Goal: Task Accomplishment & Management: Use online tool/utility

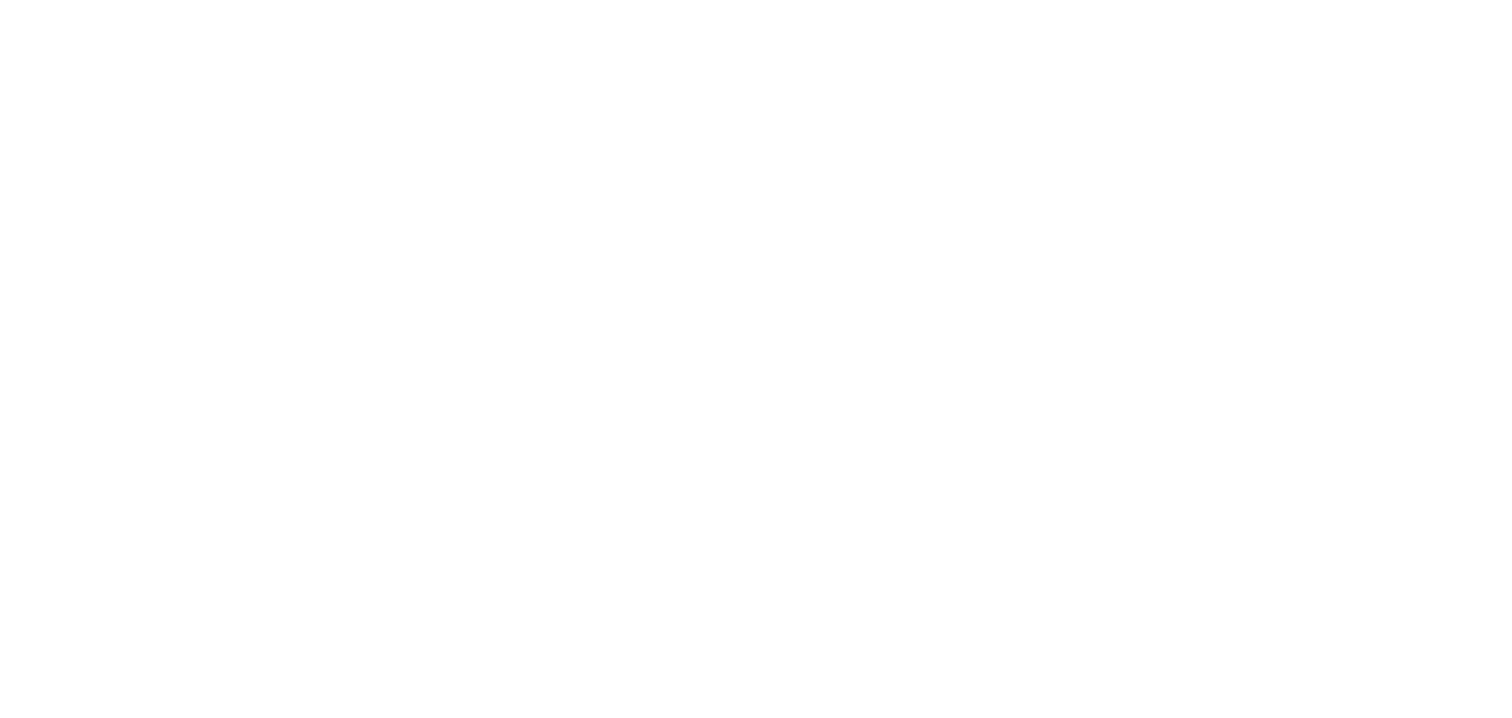
select select "*"
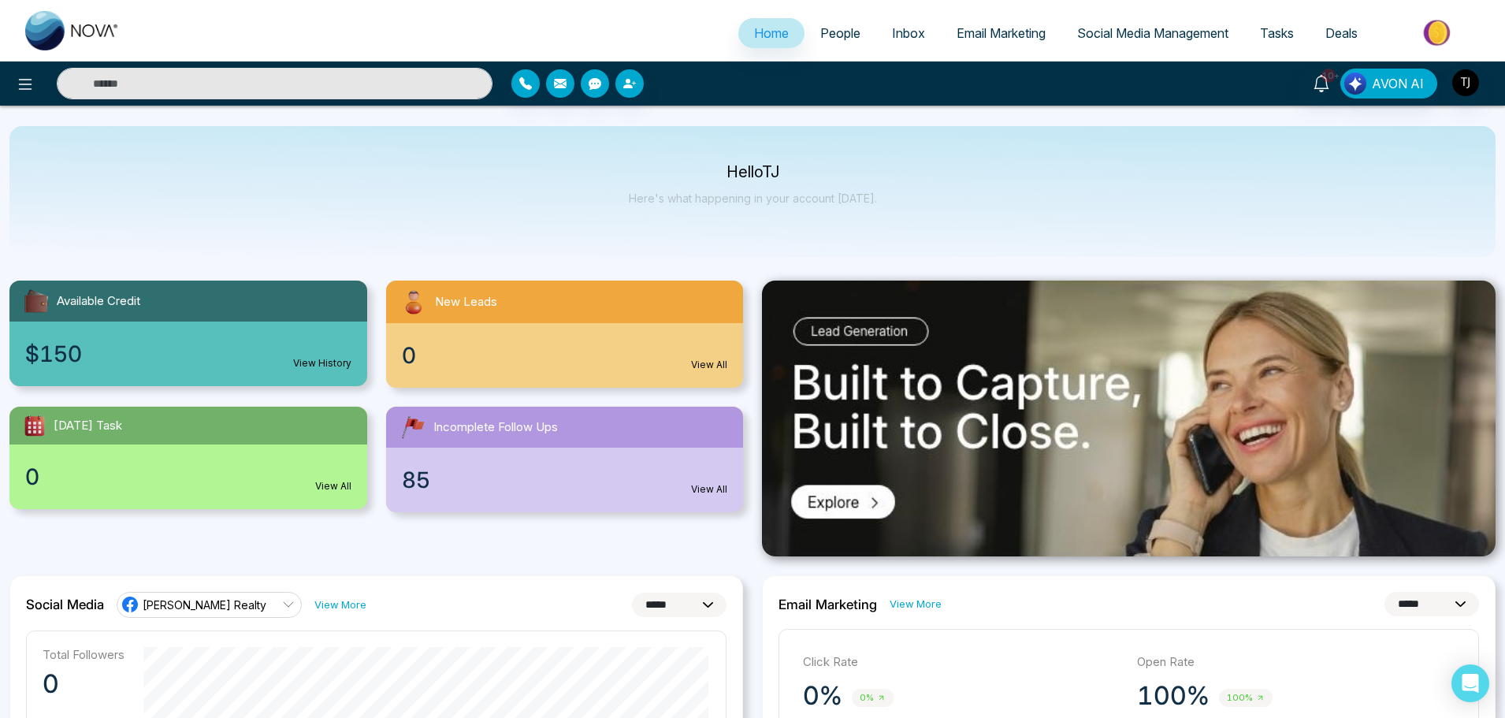
click at [964, 38] on span "Email Marketing" at bounding box center [1000, 33] width 89 height 16
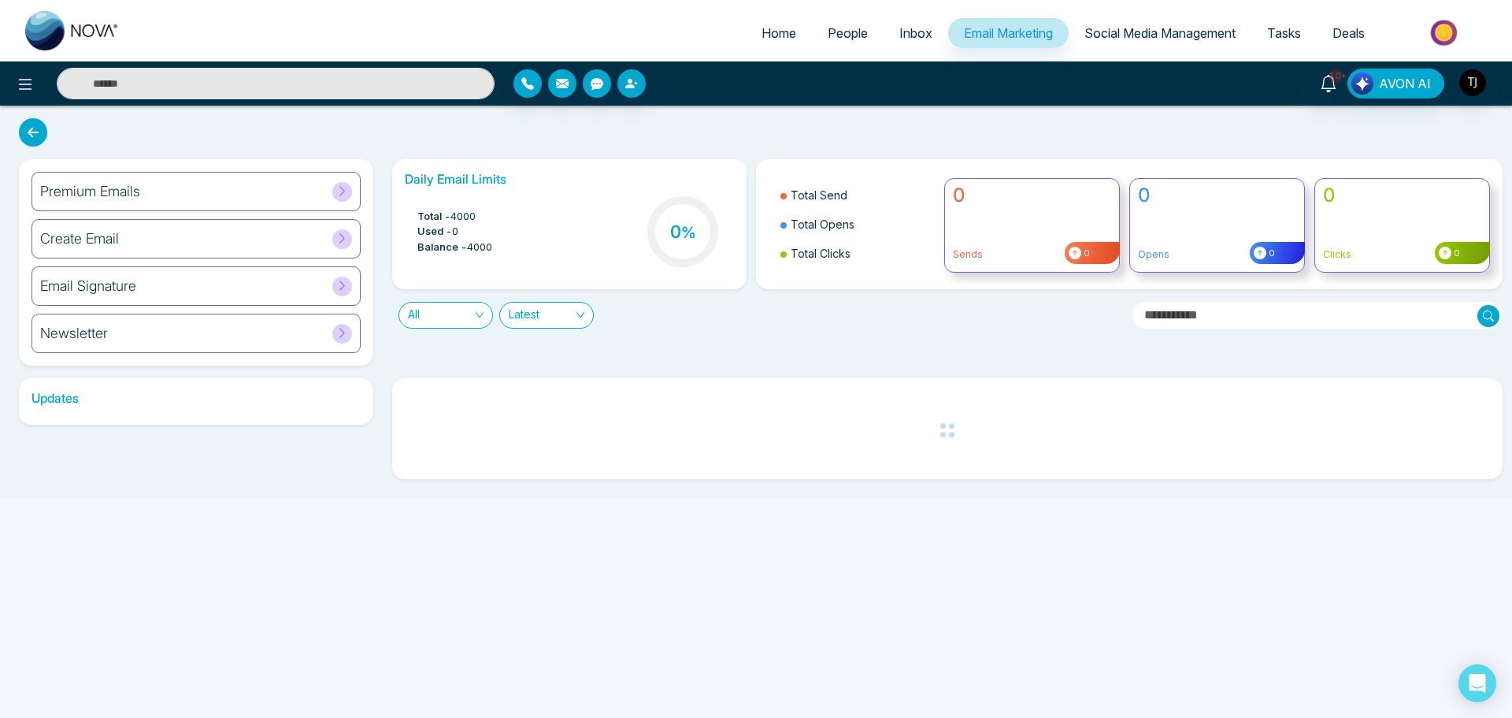
click at [310, 206] on div "Premium Emails" at bounding box center [196, 191] width 329 height 39
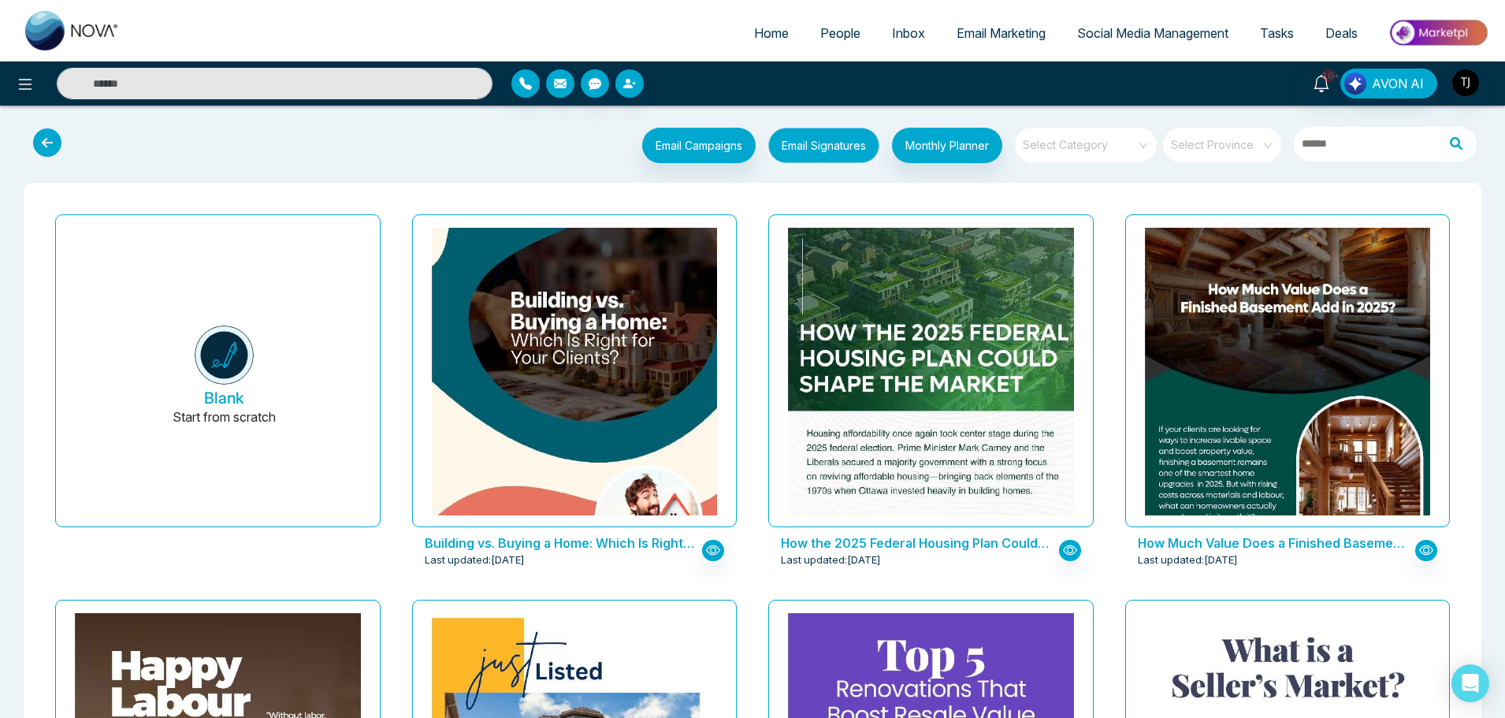
click at [829, 146] on button "Email Signatures" at bounding box center [823, 145] width 111 height 35
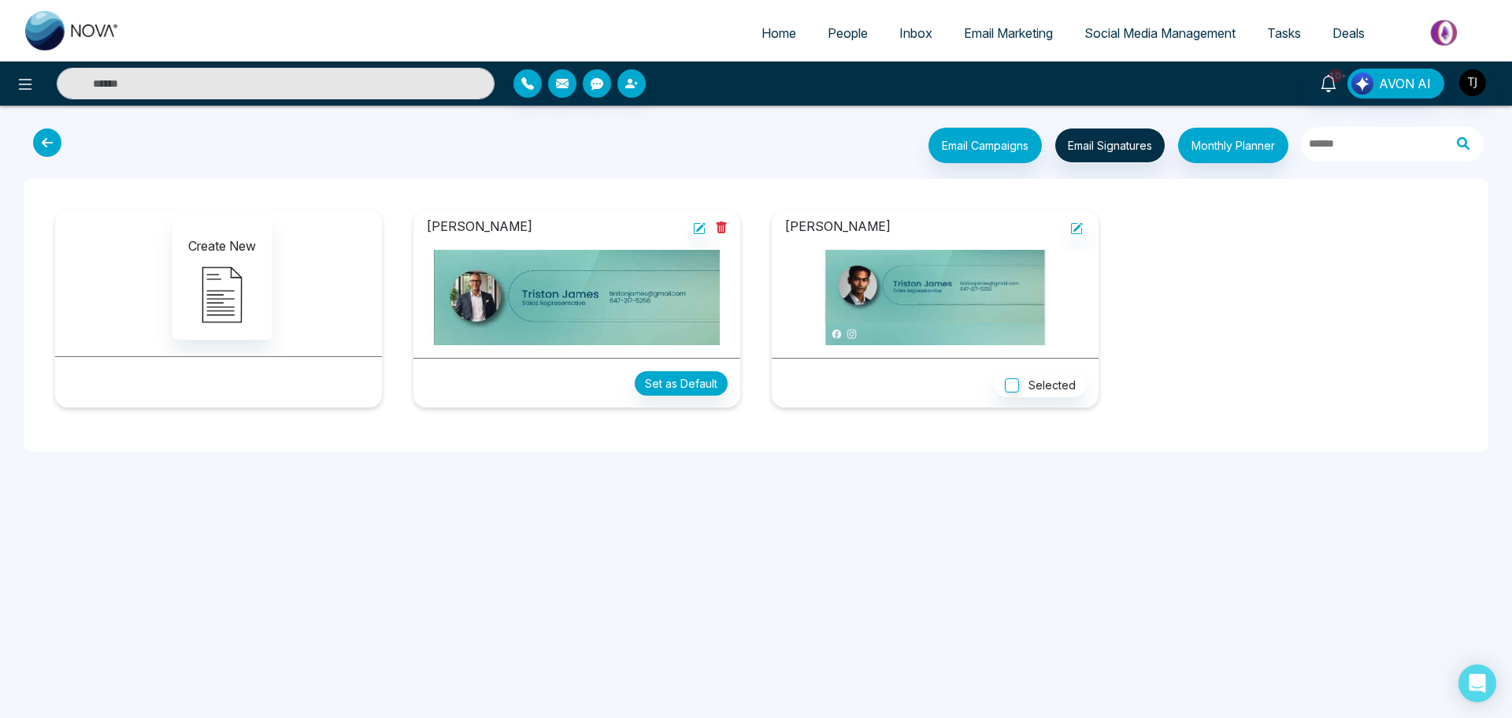
click at [62, 143] on button at bounding box center [51, 143] width 46 height 30
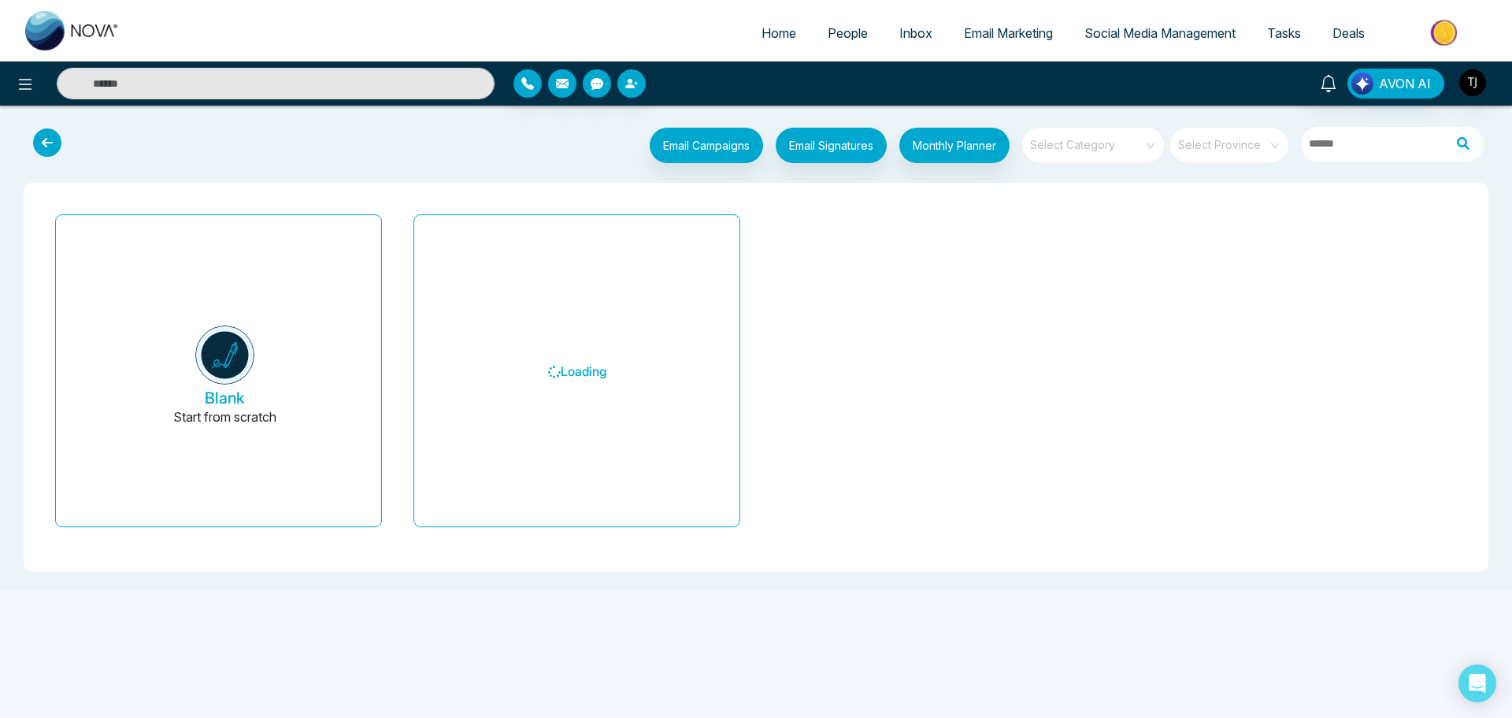
click at [62, 143] on button at bounding box center [51, 143] width 46 height 30
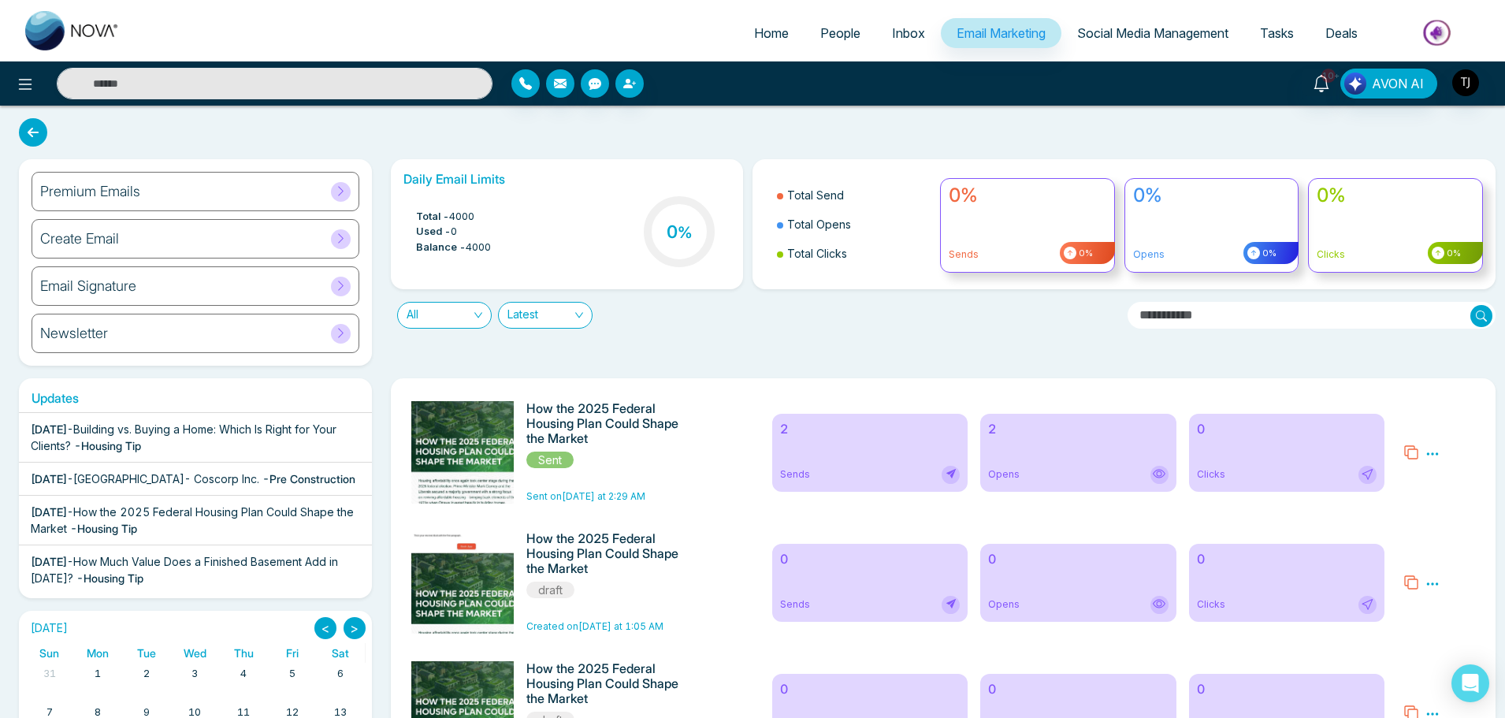
click at [350, 196] on div at bounding box center [341, 192] width 20 height 20
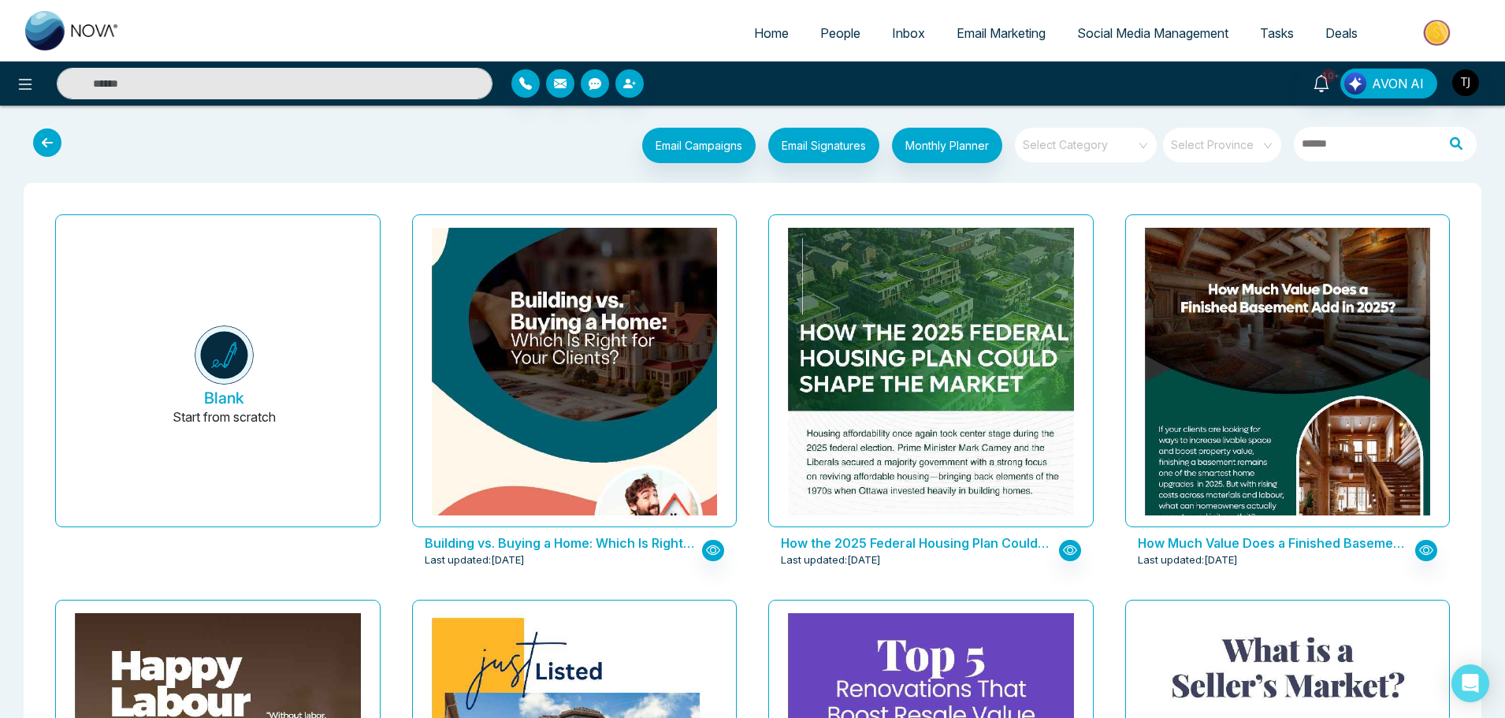
click at [42, 151] on icon at bounding box center [47, 142] width 28 height 28
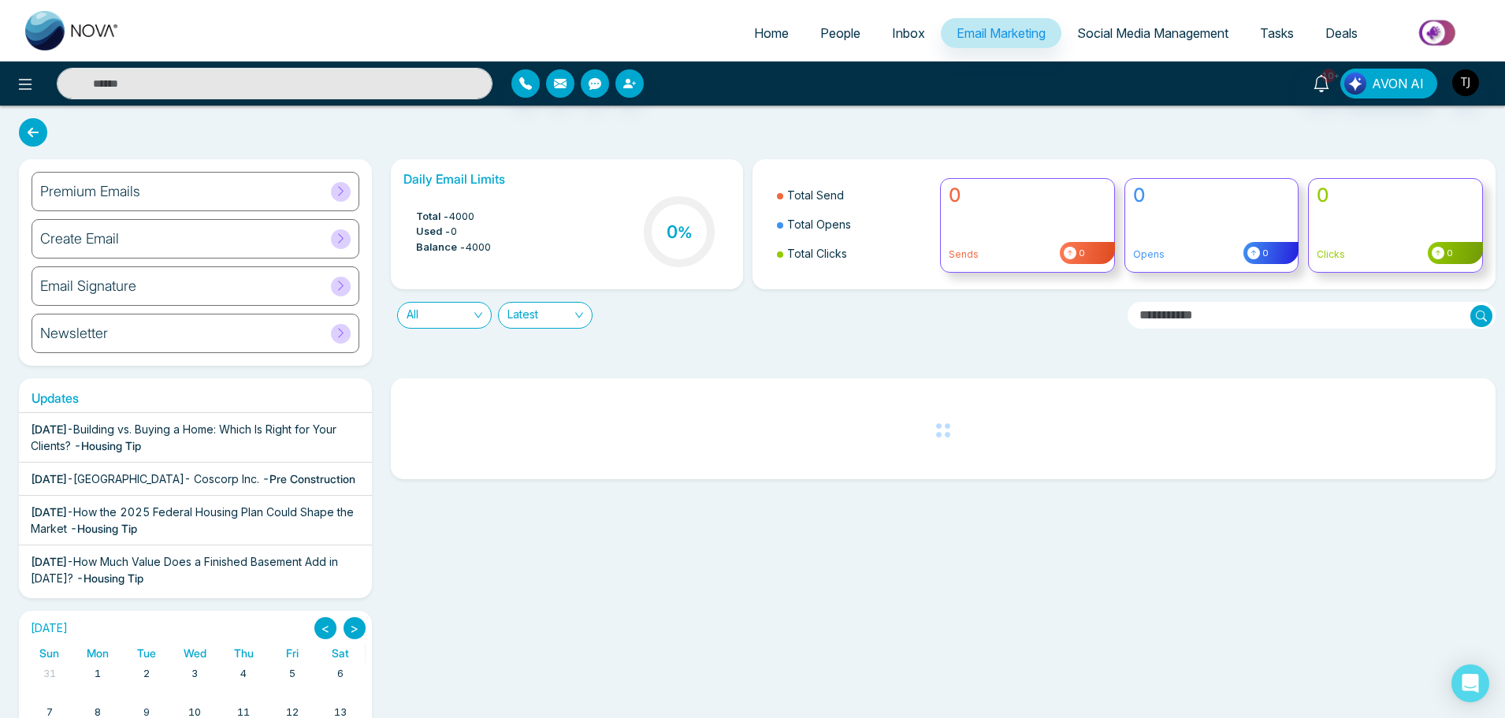
click at [1138, 307] on input "text" at bounding box center [1311, 315] width 369 height 27
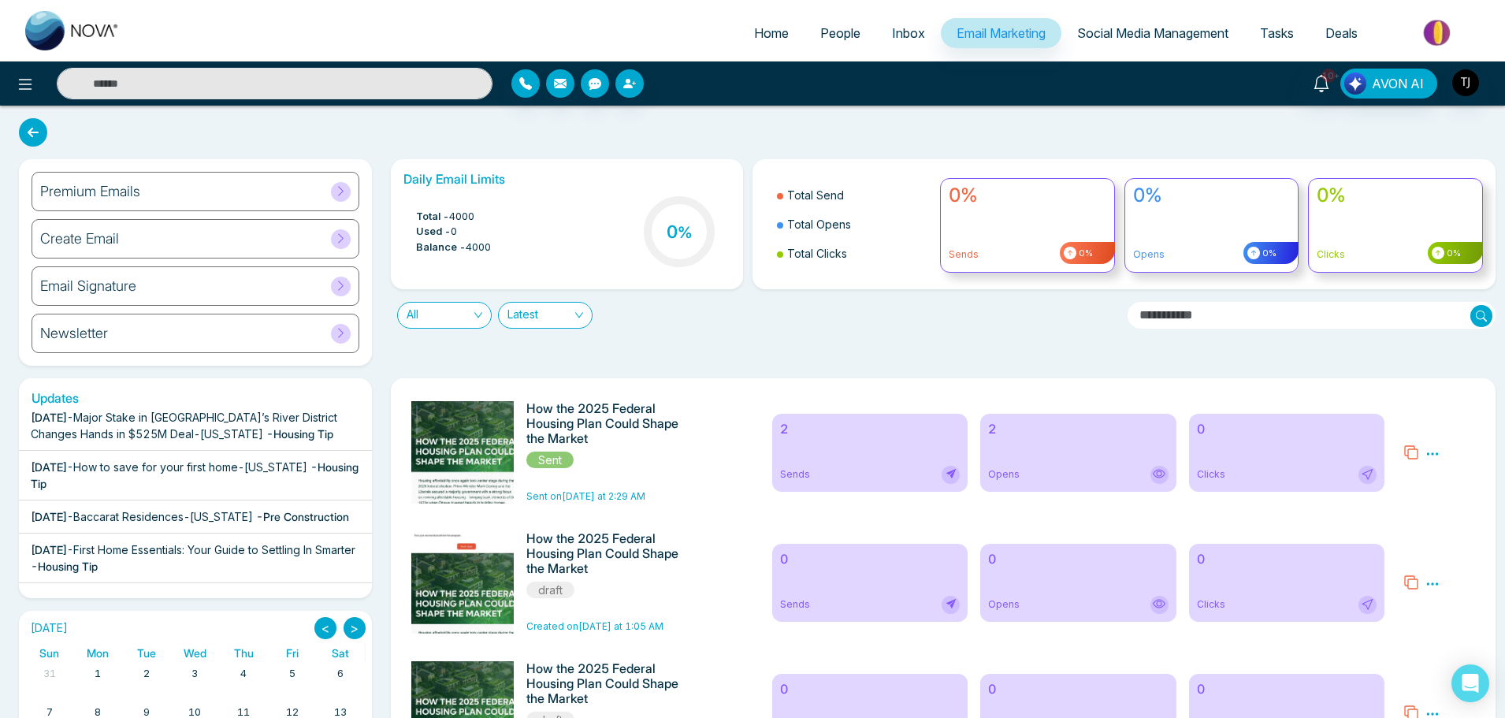
click at [1177, 214] on div "0% Opens 0%" at bounding box center [1211, 225] width 175 height 95
click at [1080, 217] on div "0% Sends 0%" at bounding box center [1027, 225] width 175 height 95
click at [1088, 242] on div "0%" at bounding box center [1087, 253] width 55 height 22
click at [461, 332] on div "Daily Email Limits Total - 4000 Used - 0 Balance - 4000 0 % Total Send Total Op…" at bounding box center [938, 262] width 1115 height 206
click at [484, 315] on div "All" at bounding box center [444, 315] width 95 height 27
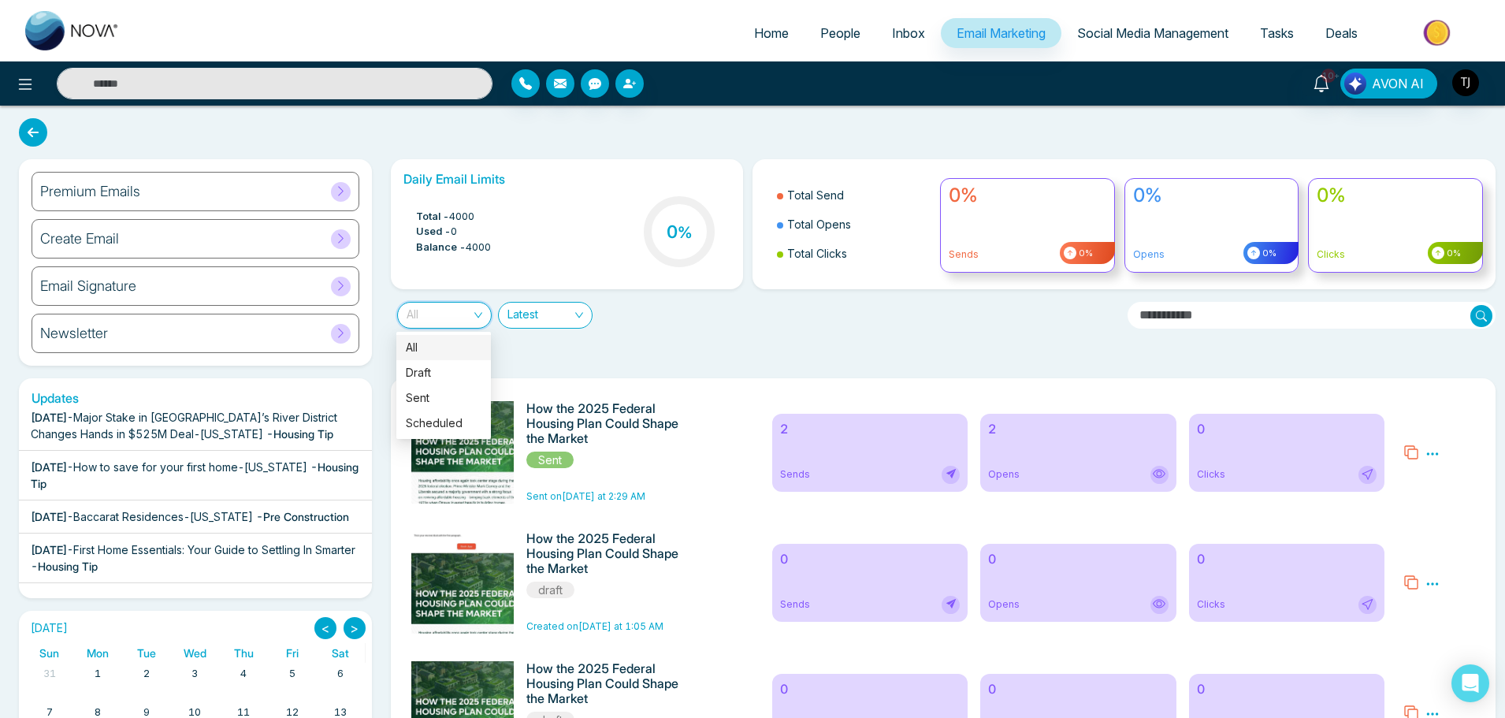
click at [565, 320] on span "Latest" at bounding box center [545, 314] width 76 height 25
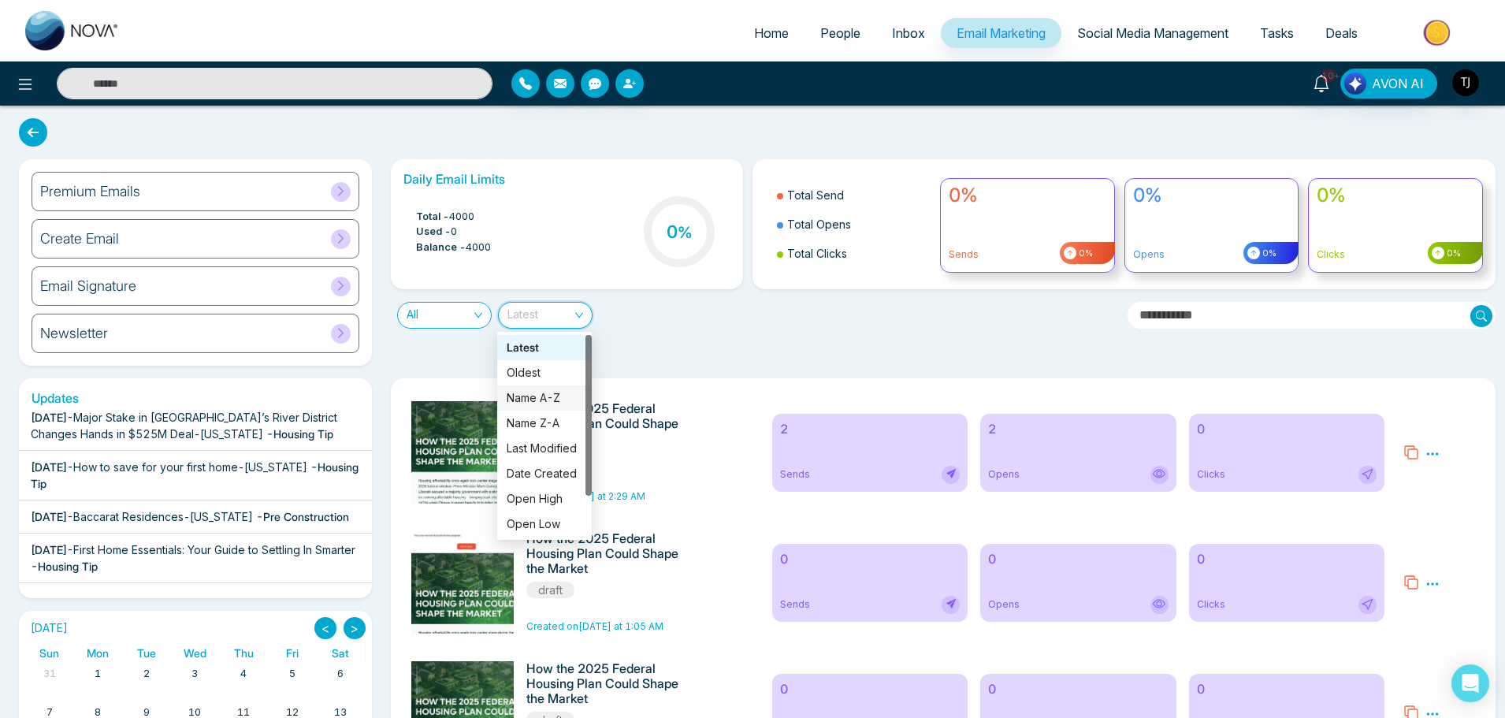
click at [551, 396] on div "Name A-Z" at bounding box center [545, 397] width 76 height 17
click at [559, 325] on span "Name A-Z" at bounding box center [545, 314] width 76 height 25
click at [533, 509] on div "Open High" at bounding box center [544, 498] width 95 height 25
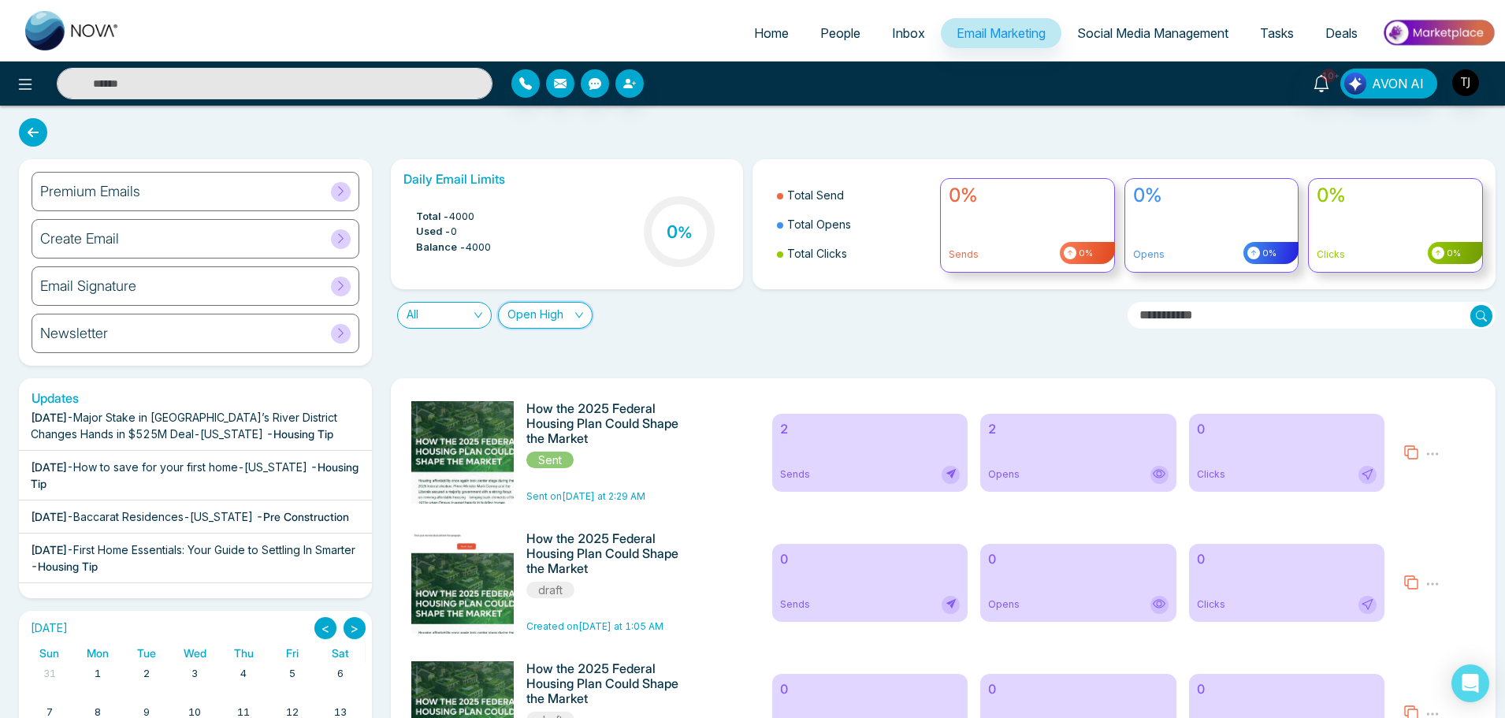
click at [174, 191] on div "Premium Emails" at bounding box center [196, 191] width 328 height 39
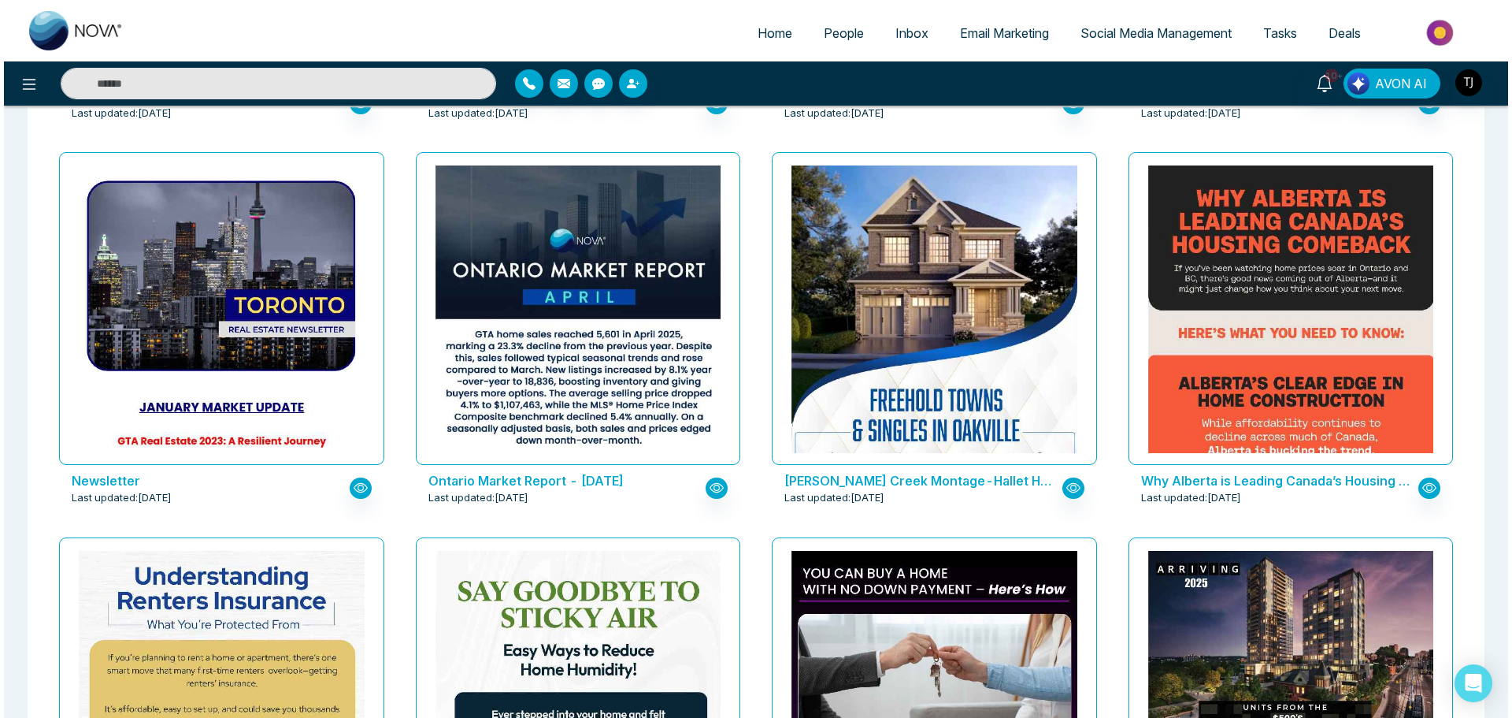
scroll to position [1898, 0]
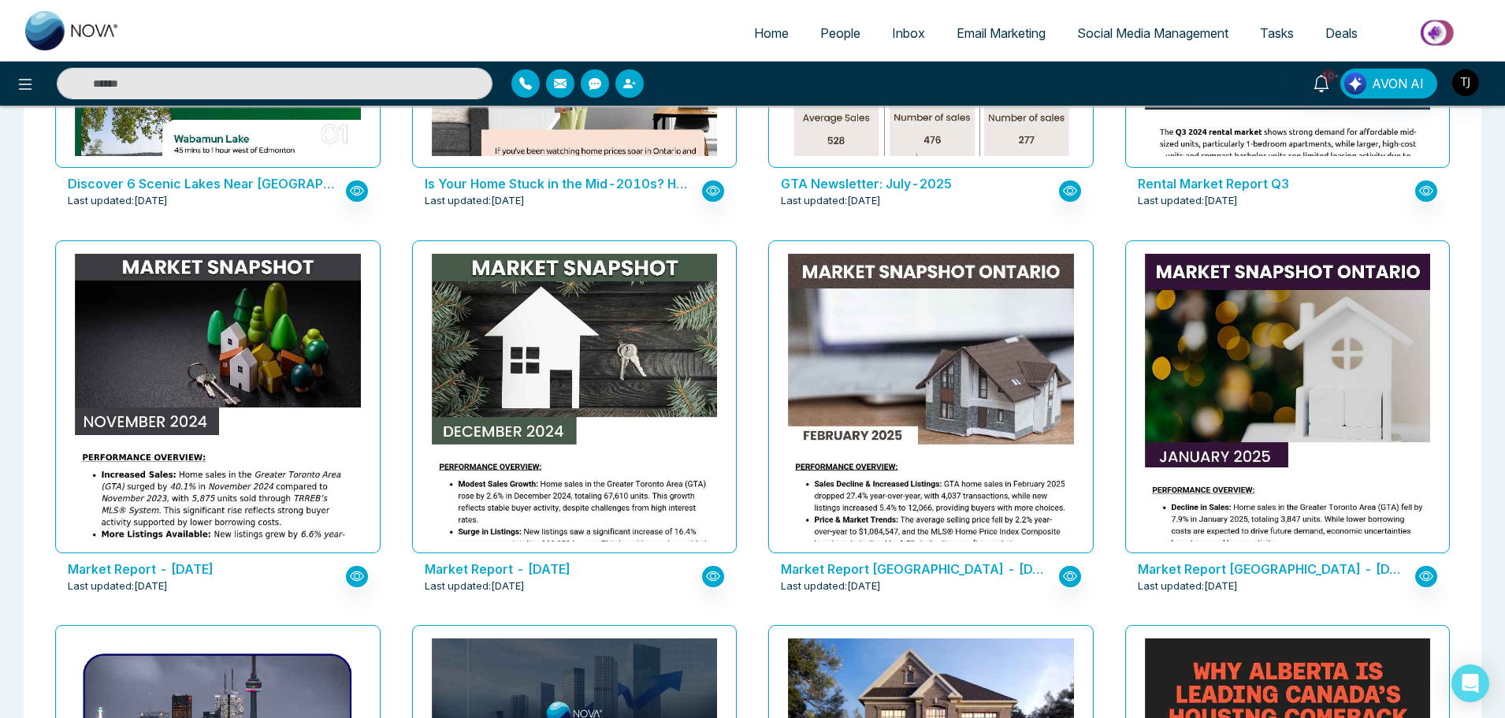
click at [346, 566] on div "Market Report - [DATE] Last updated: [DATE]" at bounding box center [217, 576] width 325 height 47
click at [352, 574] on icon "button" at bounding box center [357, 576] width 14 height 14
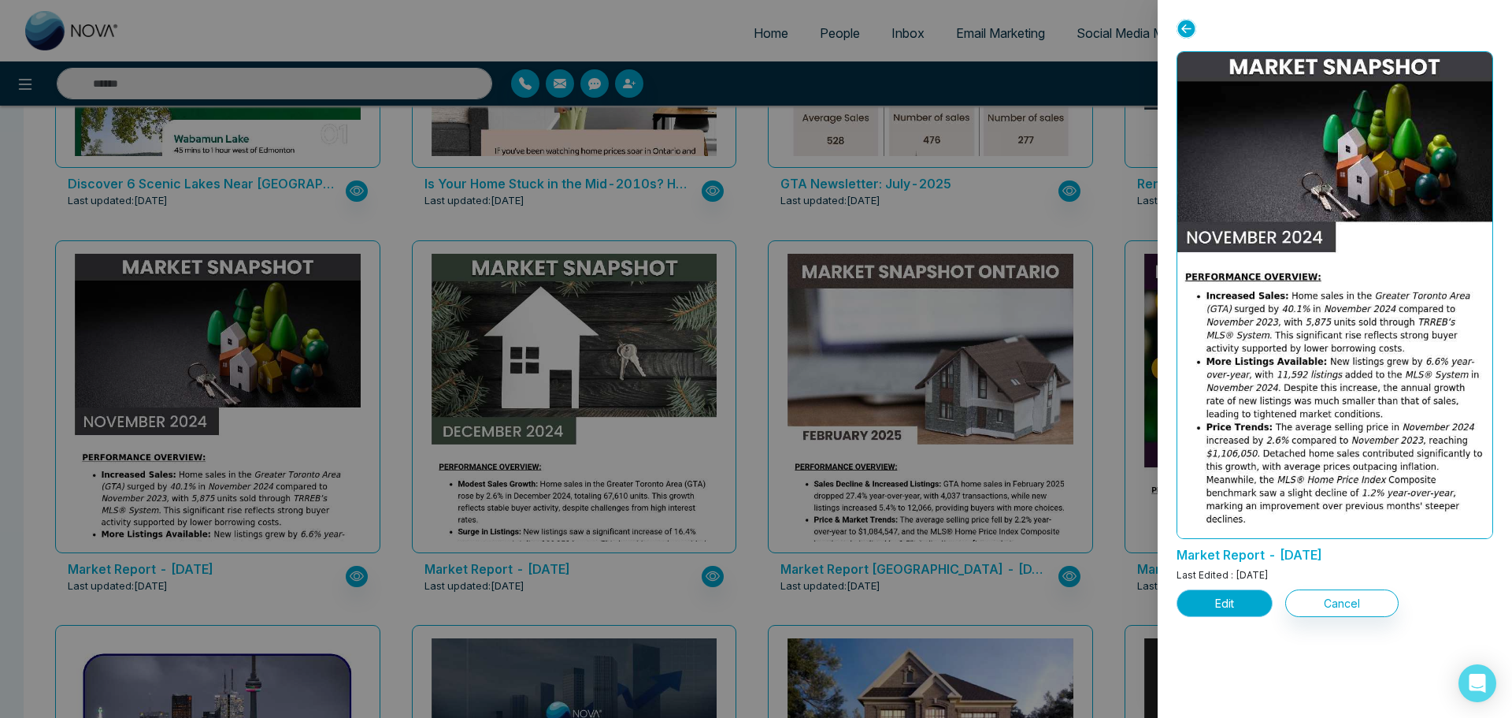
click at [1234, 596] on button "Edit" at bounding box center [1225, 603] width 96 height 28
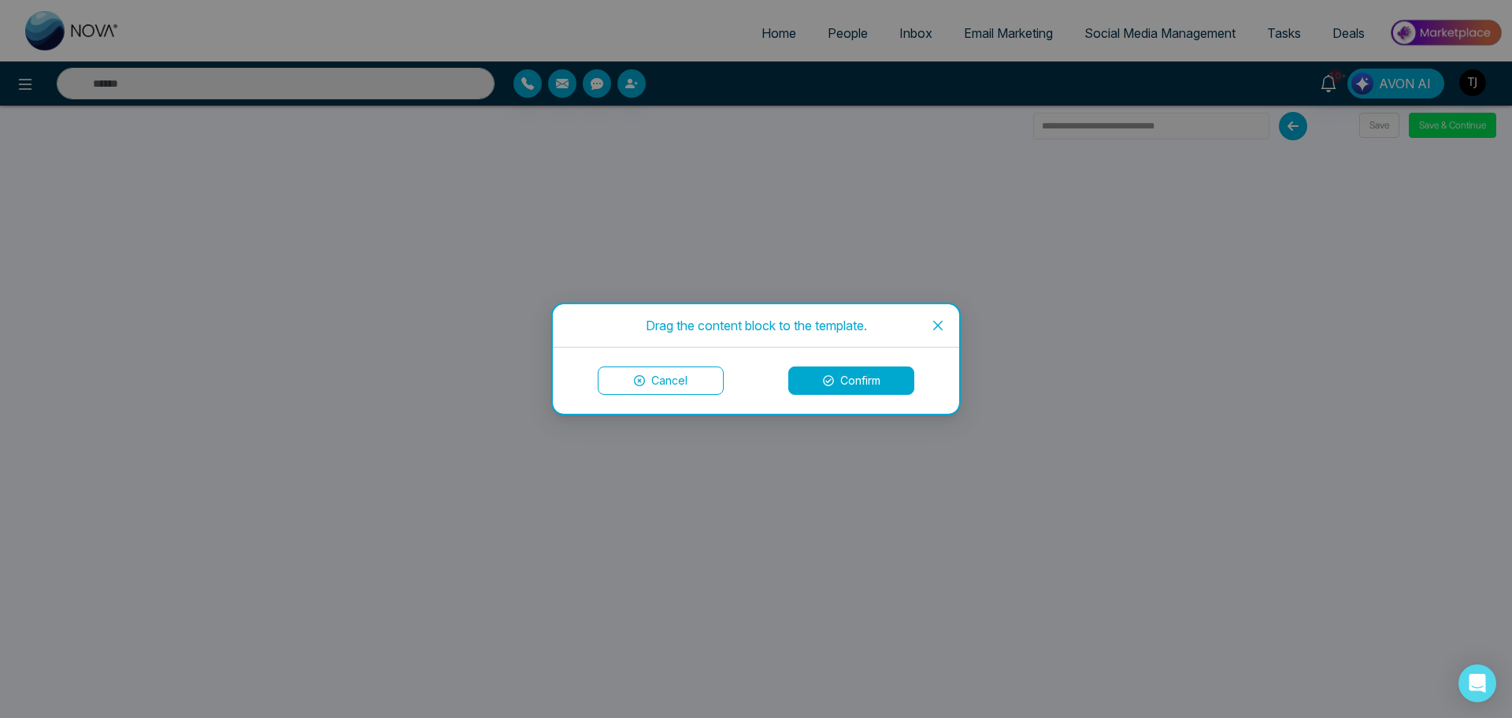
click at [930, 325] on span "Close" at bounding box center [938, 325] width 43 height 43
click at [934, 332] on span "Close" at bounding box center [938, 325] width 43 height 43
click at [936, 328] on icon "close" at bounding box center [937, 325] width 9 height 9
click at [860, 392] on button "Confirm" at bounding box center [852, 380] width 126 height 28
click at [892, 376] on button "Confirm" at bounding box center [852, 380] width 126 height 28
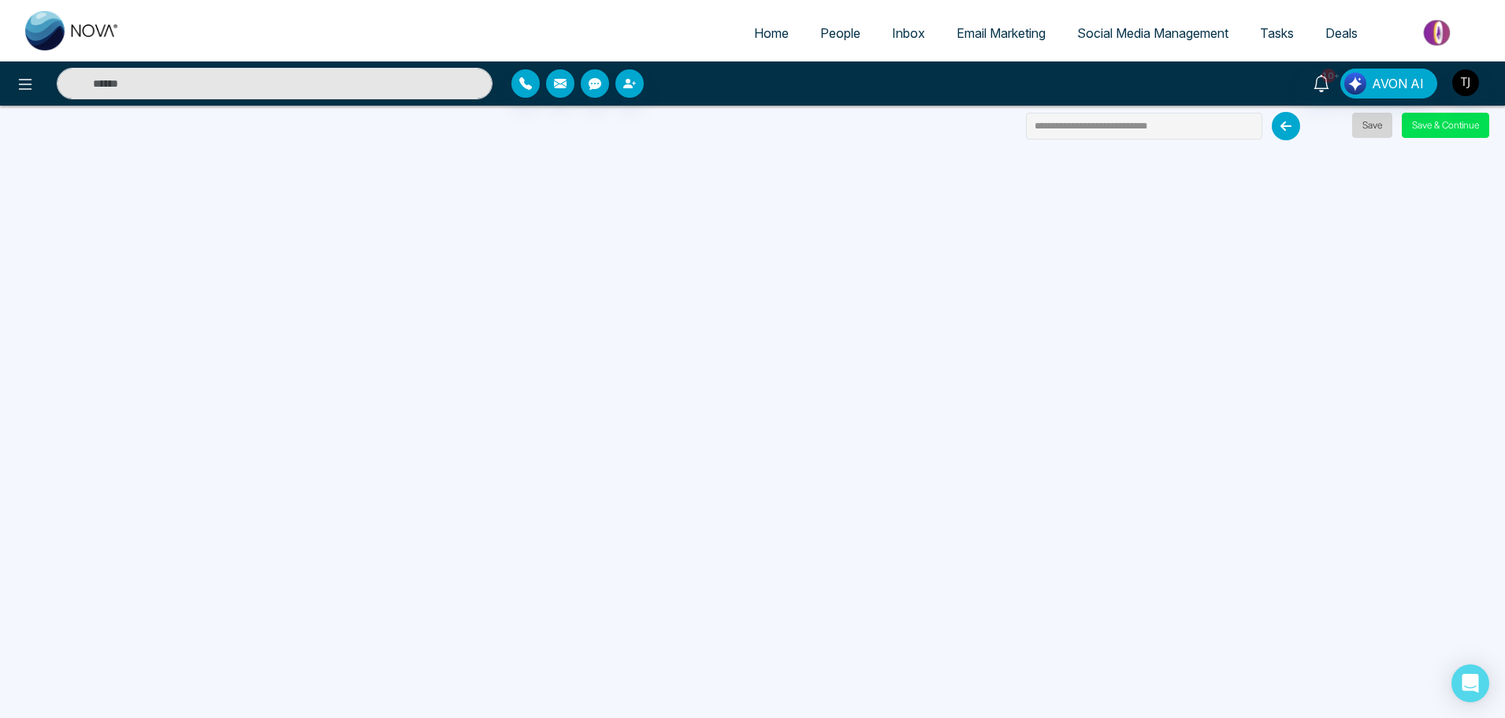
click at [1352, 133] on button "Save" at bounding box center [1372, 125] width 40 height 25
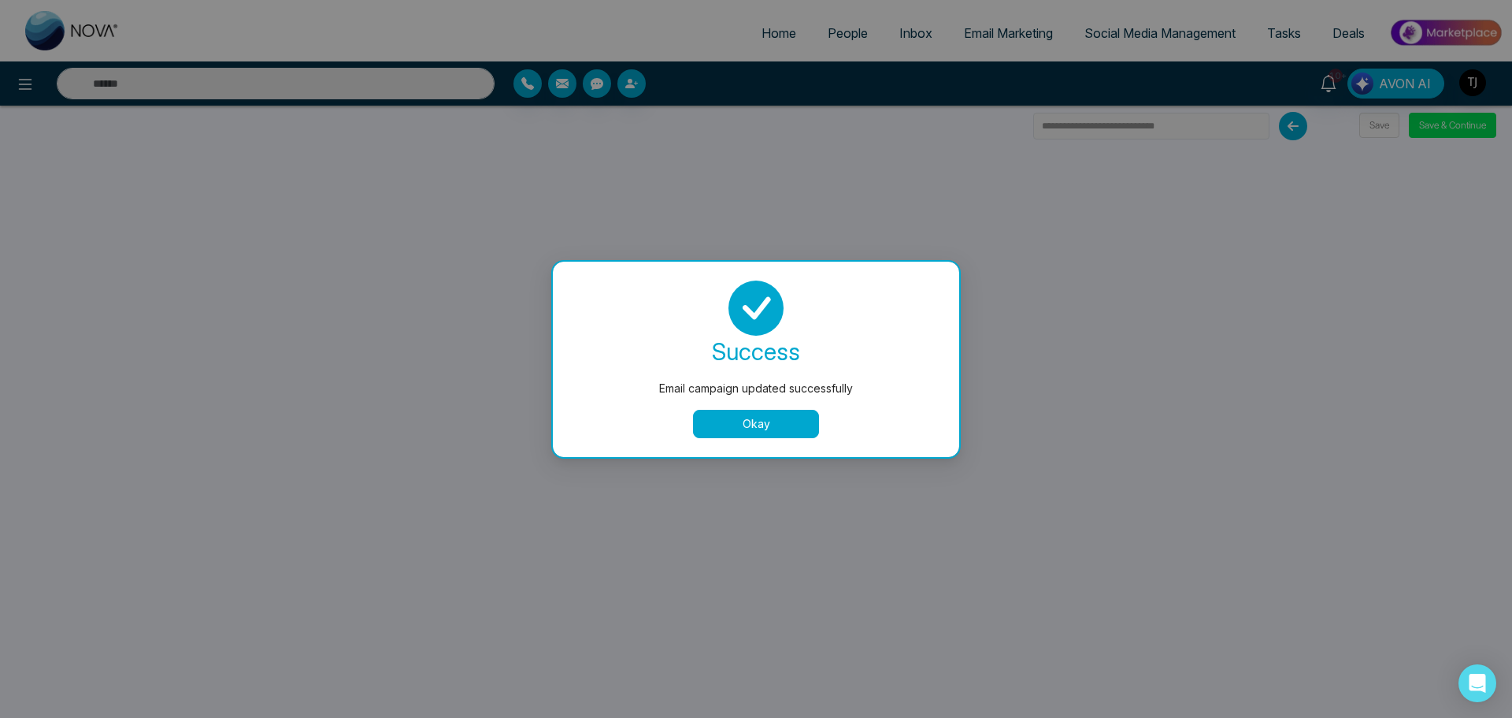
click at [743, 428] on button "Okay" at bounding box center [756, 424] width 126 height 28
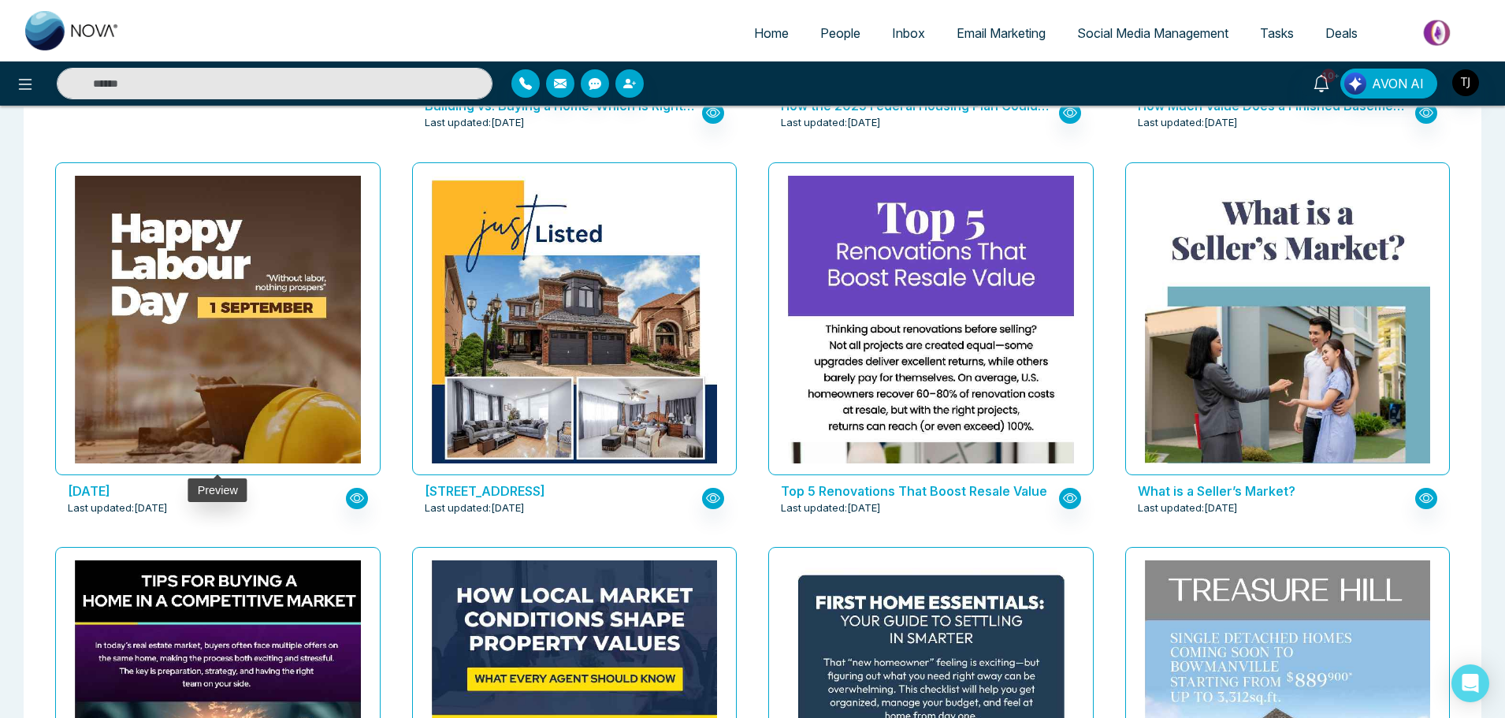
scroll to position [473, 0]
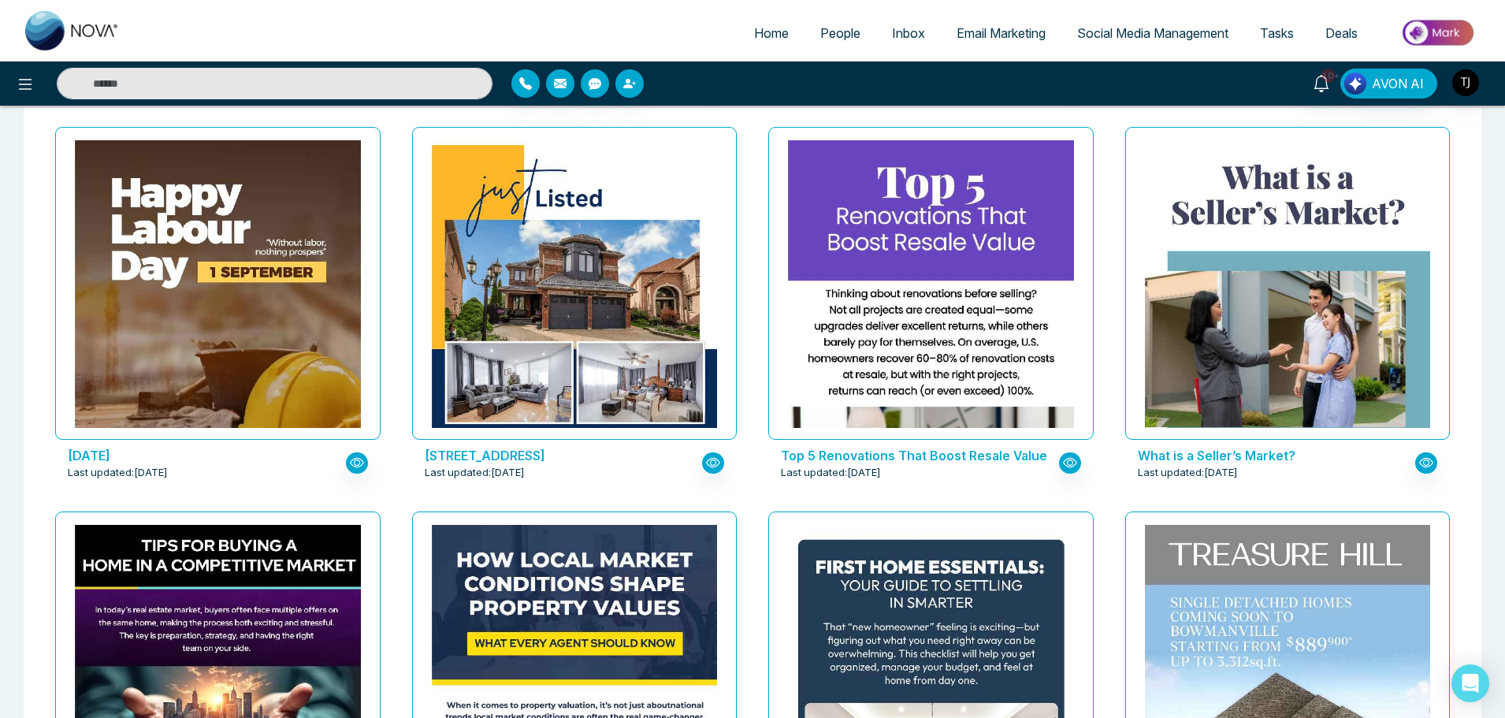
click at [902, 459] on p "Top 5 Renovations That Boost Resale Value" at bounding box center [915, 455] width 269 height 19
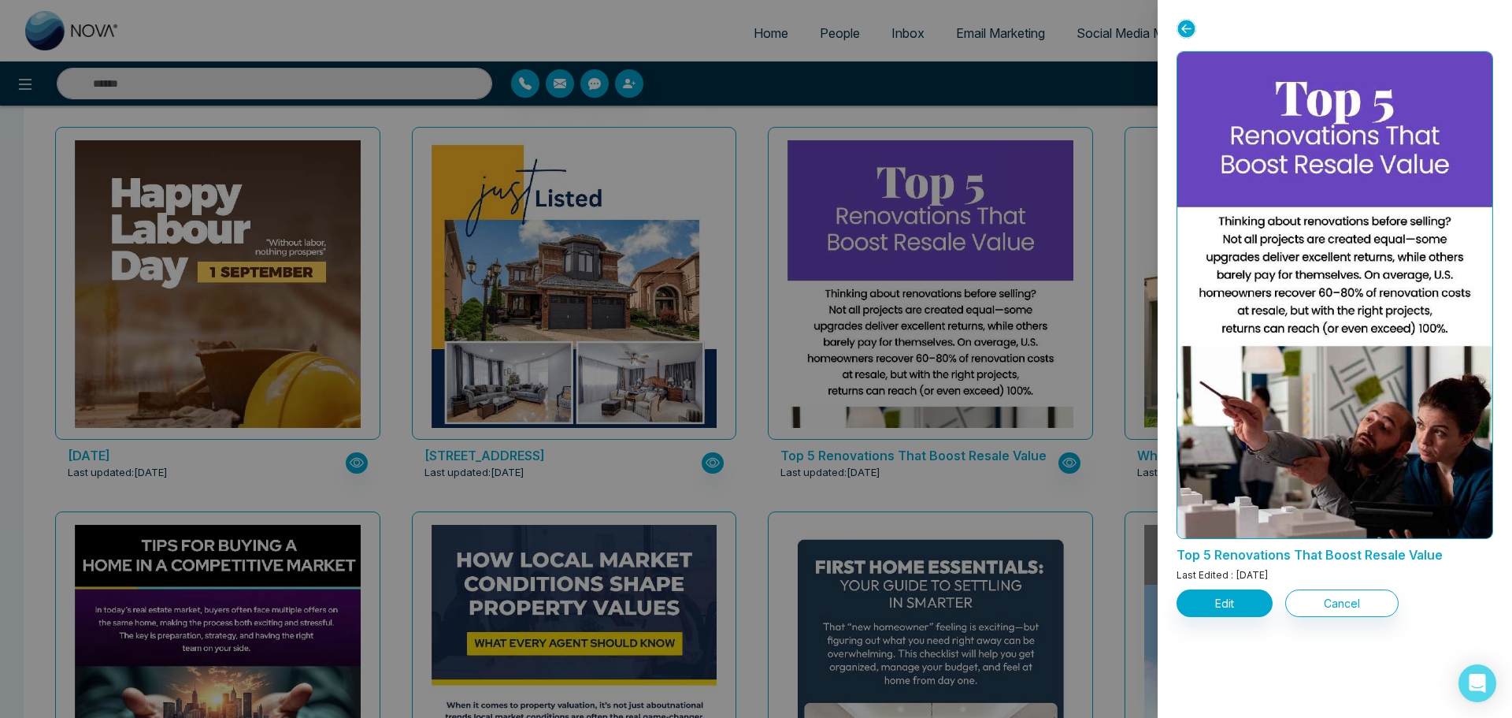
click at [1013, 559] on div at bounding box center [756, 359] width 1512 height 718
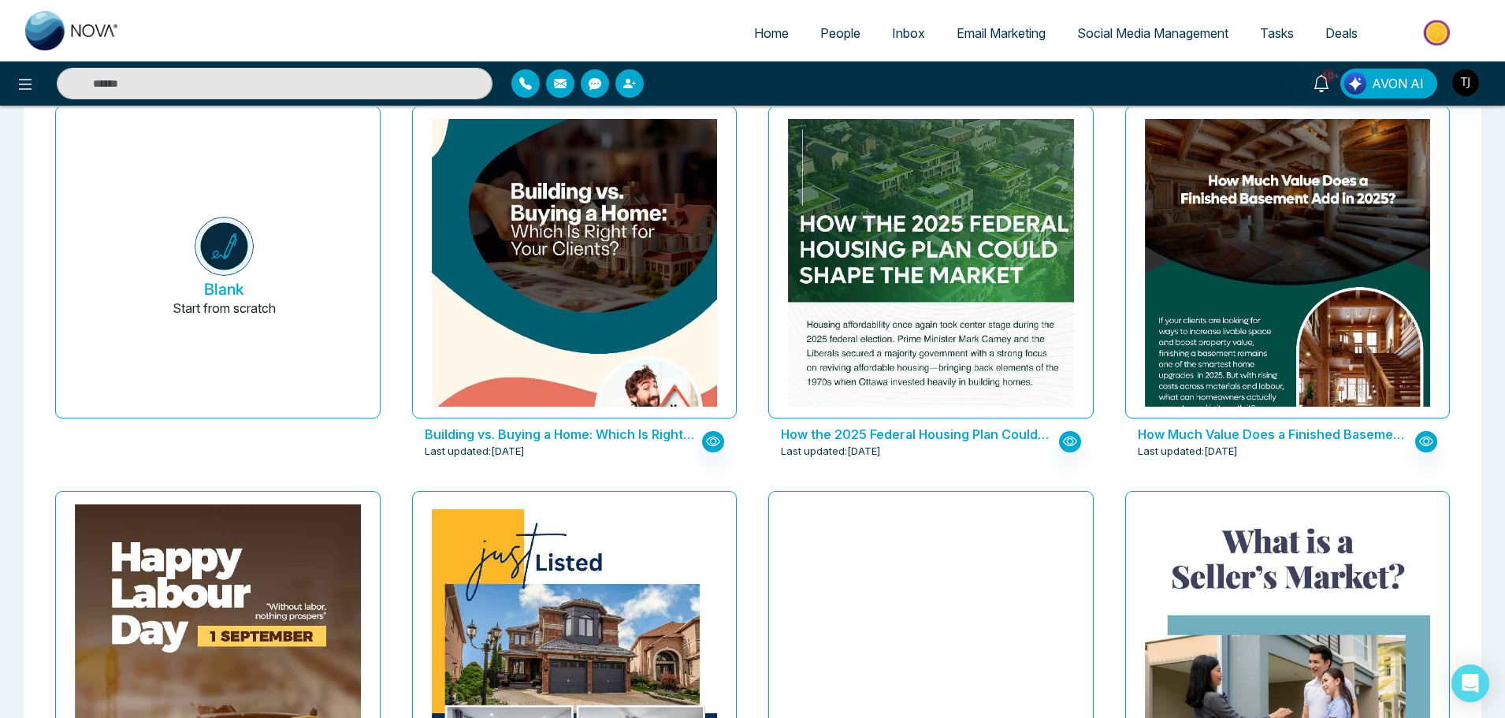
scroll to position [0, 0]
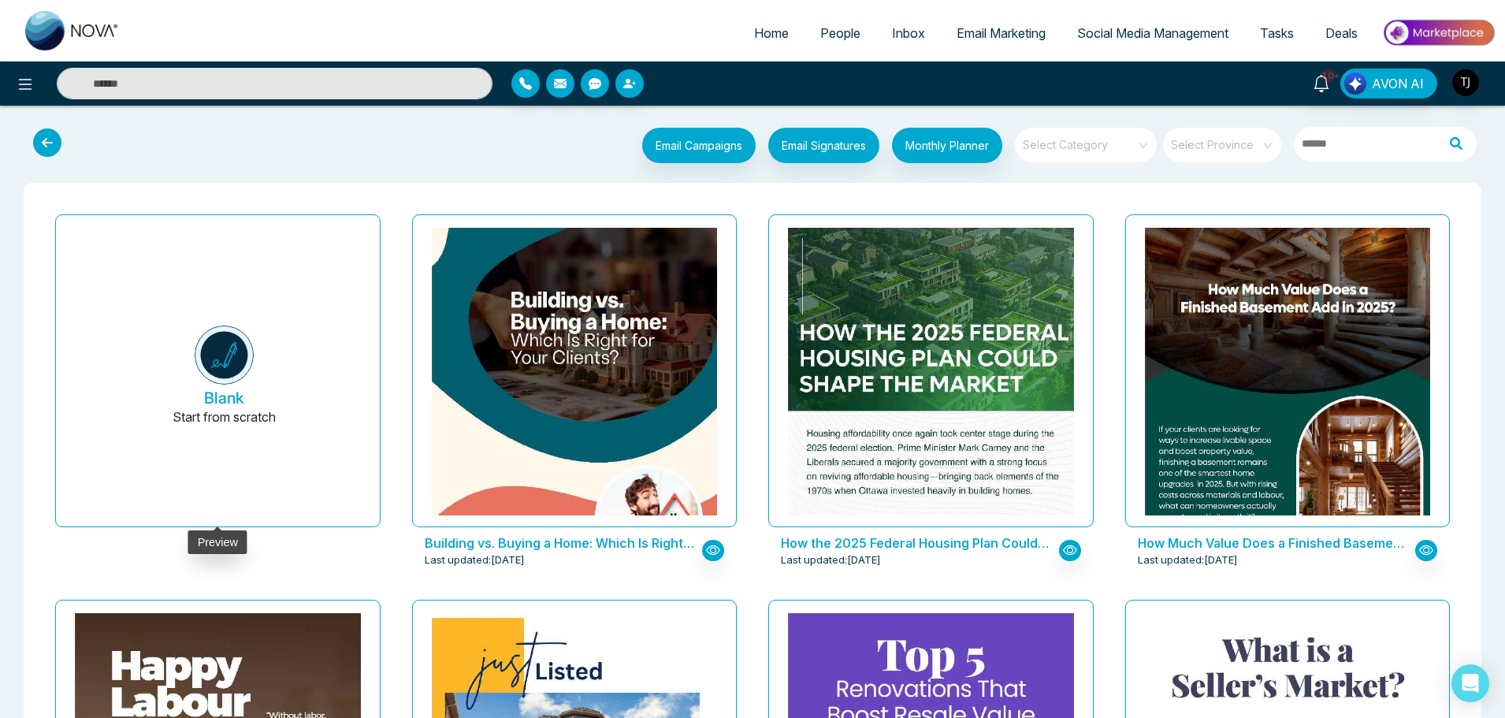
click at [195, 379] on button "Blank Start from scratch" at bounding box center [224, 377] width 286 height 299
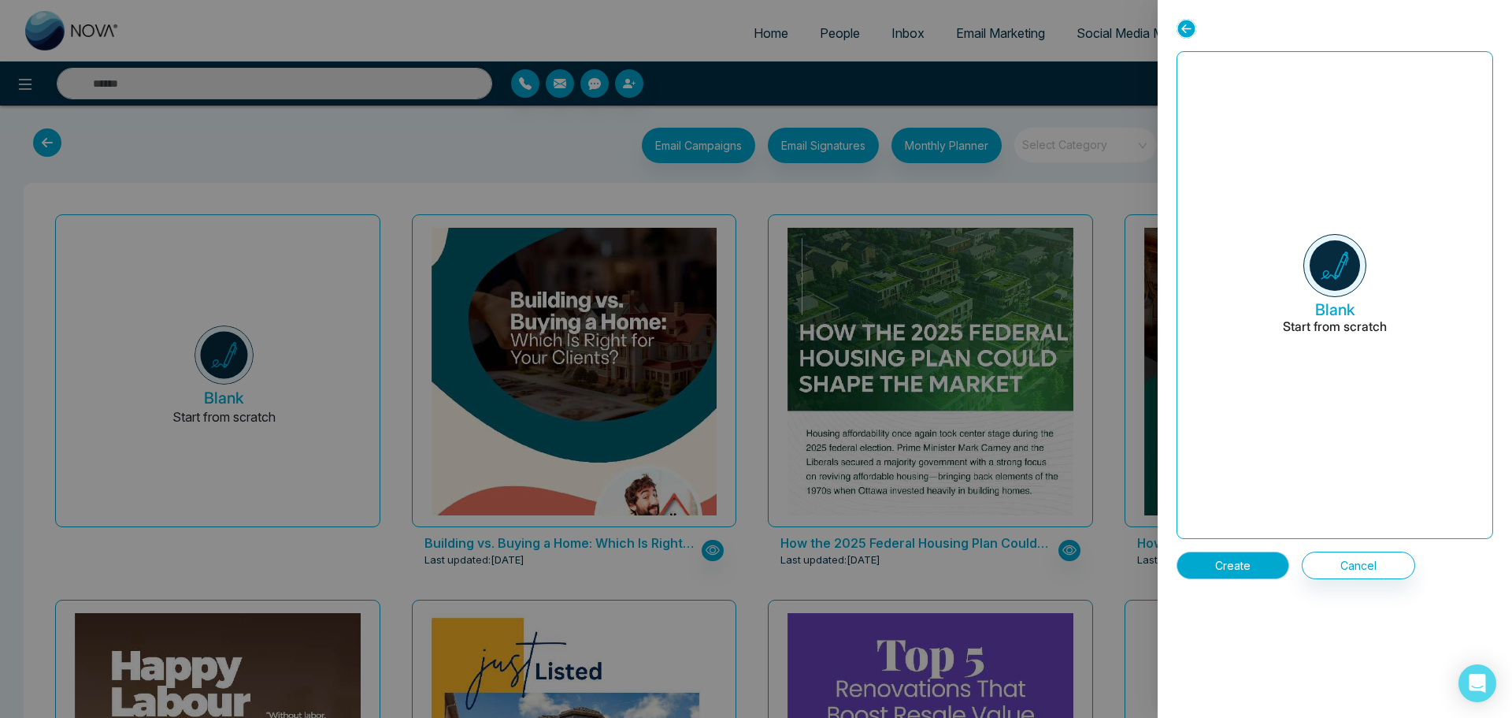
click at [1215, 570] on button "Create" at bounding box center [1233, 565] width 113 height 28
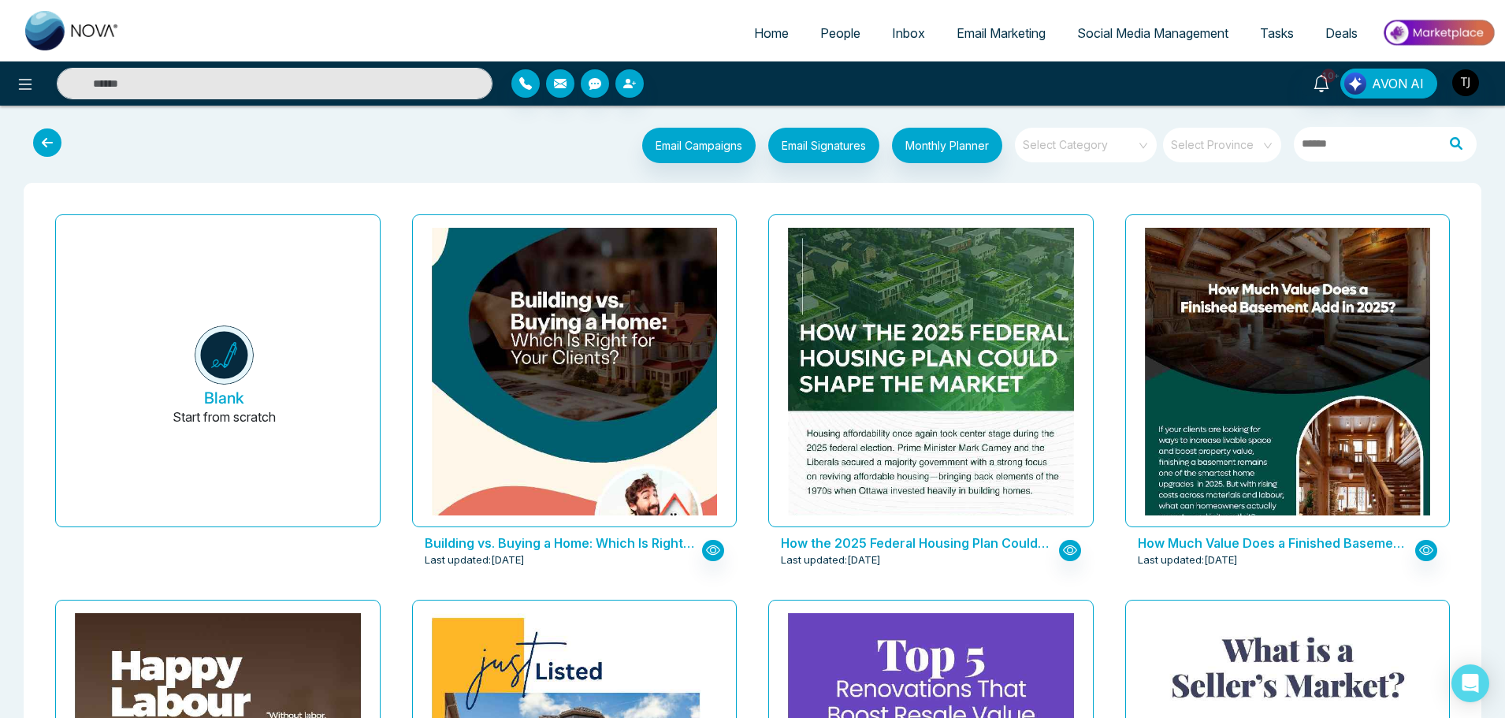
click at [57, 132] on icon at bounding box center [47, 142] width 28 height 28
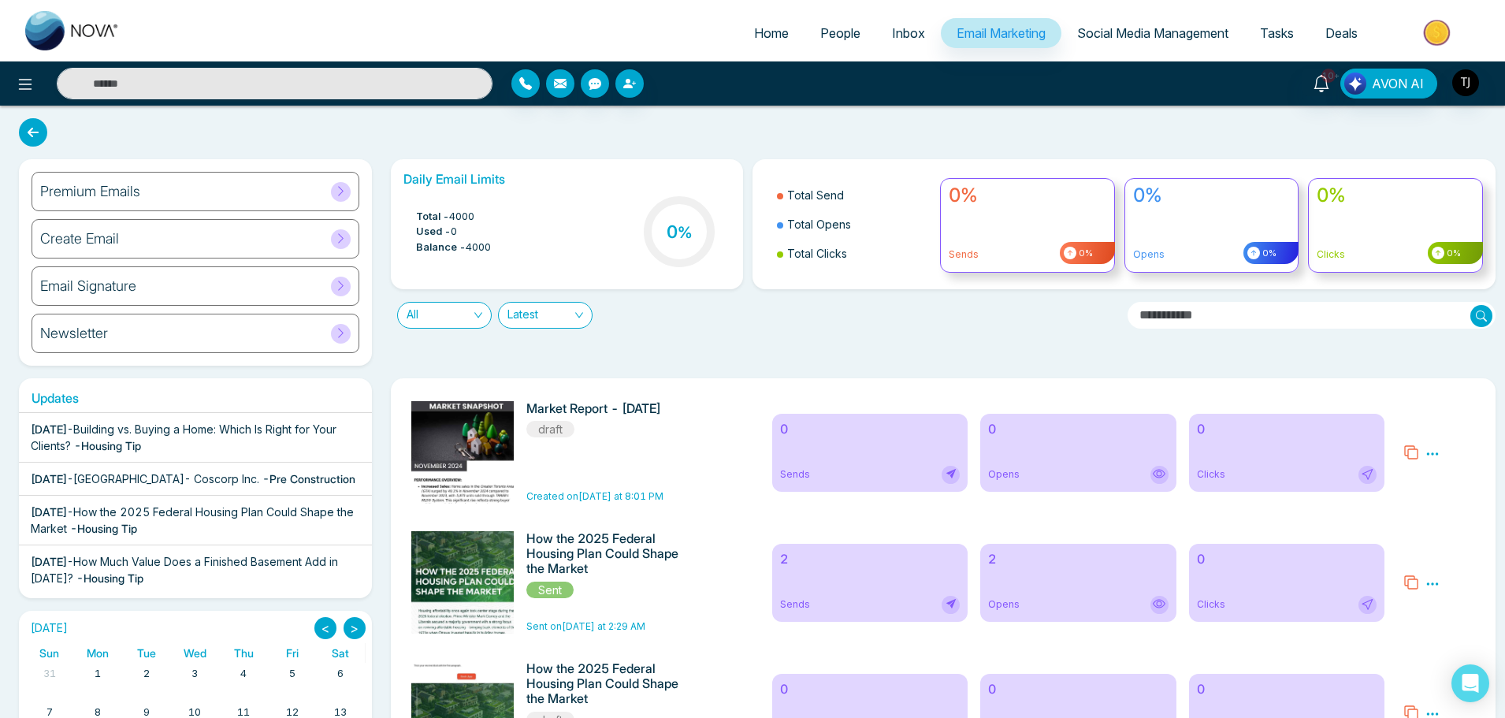
click at [191, 236] on div "Create Email" at bounding box center [196, 238] width 328 height 39
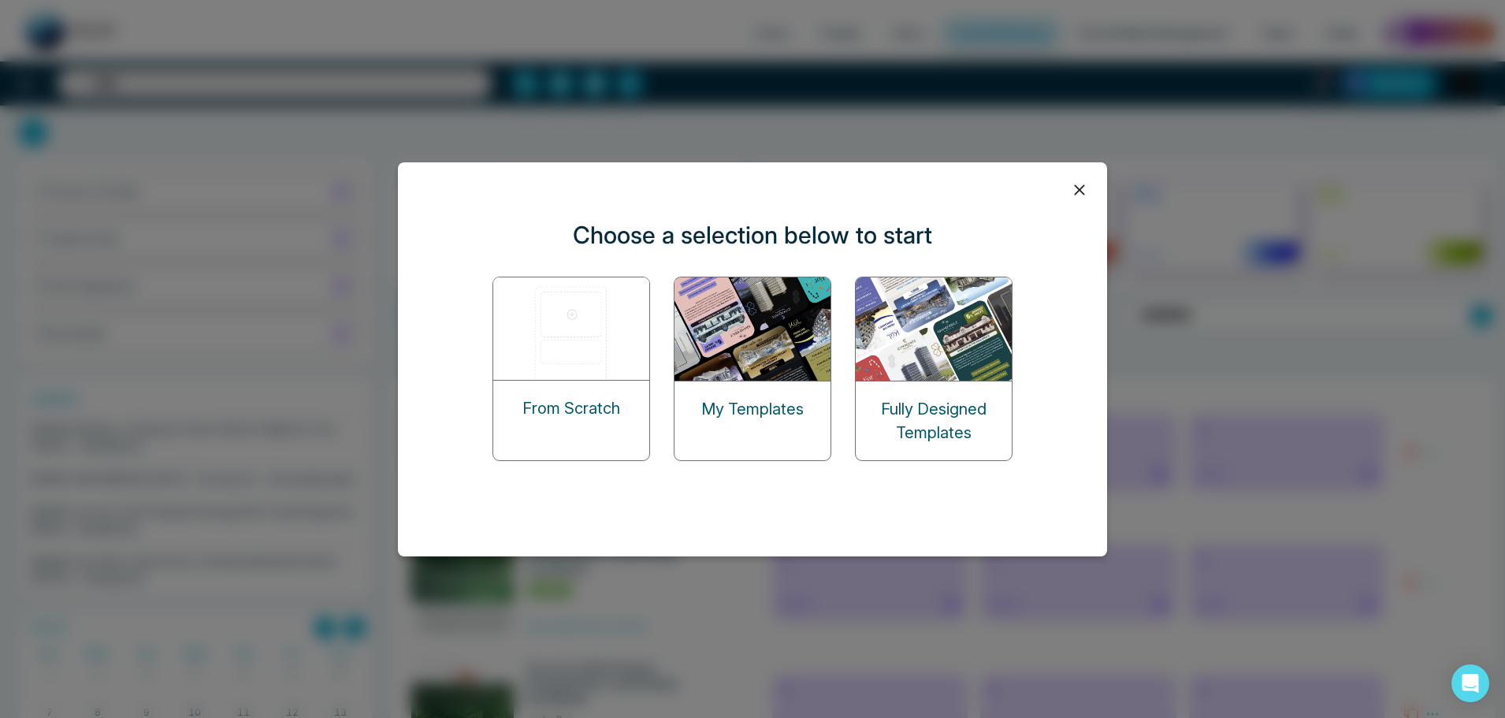
click at [1080, 187] on icon at bounding box center [1079, 190] width 24 height 24
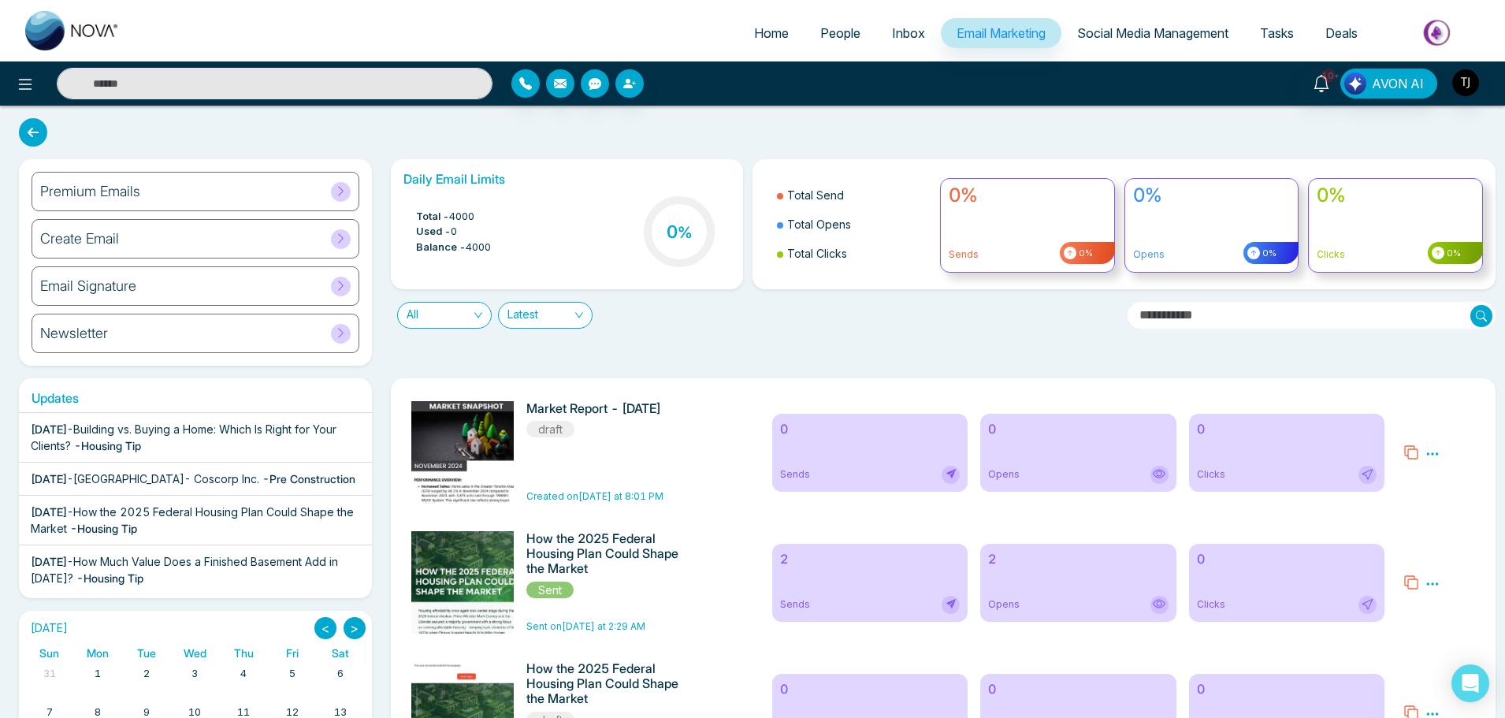
click at [100, 283] on h6 "Email Signature" at bounding box center [88, 285] width 96 height 17
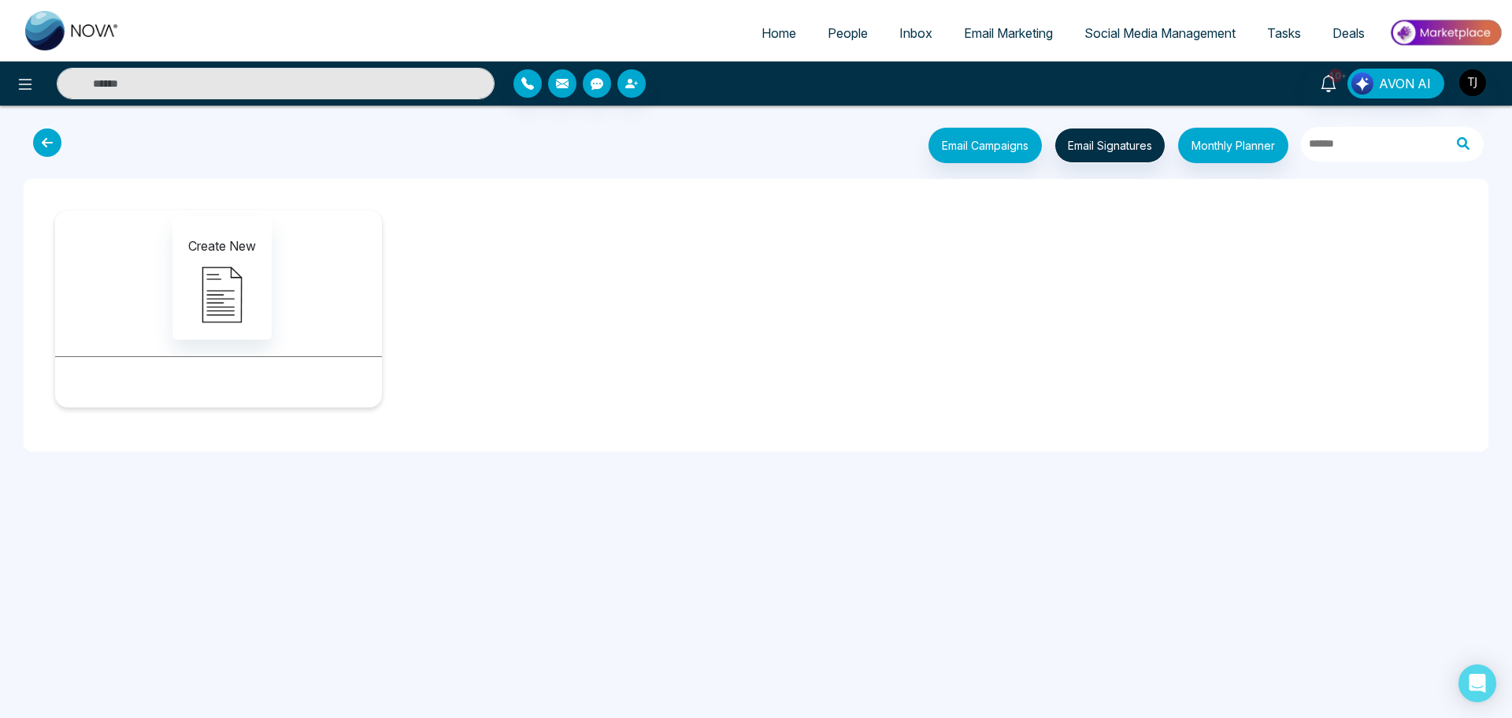
click at [43, 139] on icon at bounding box center [47, 142] width 28 height 28
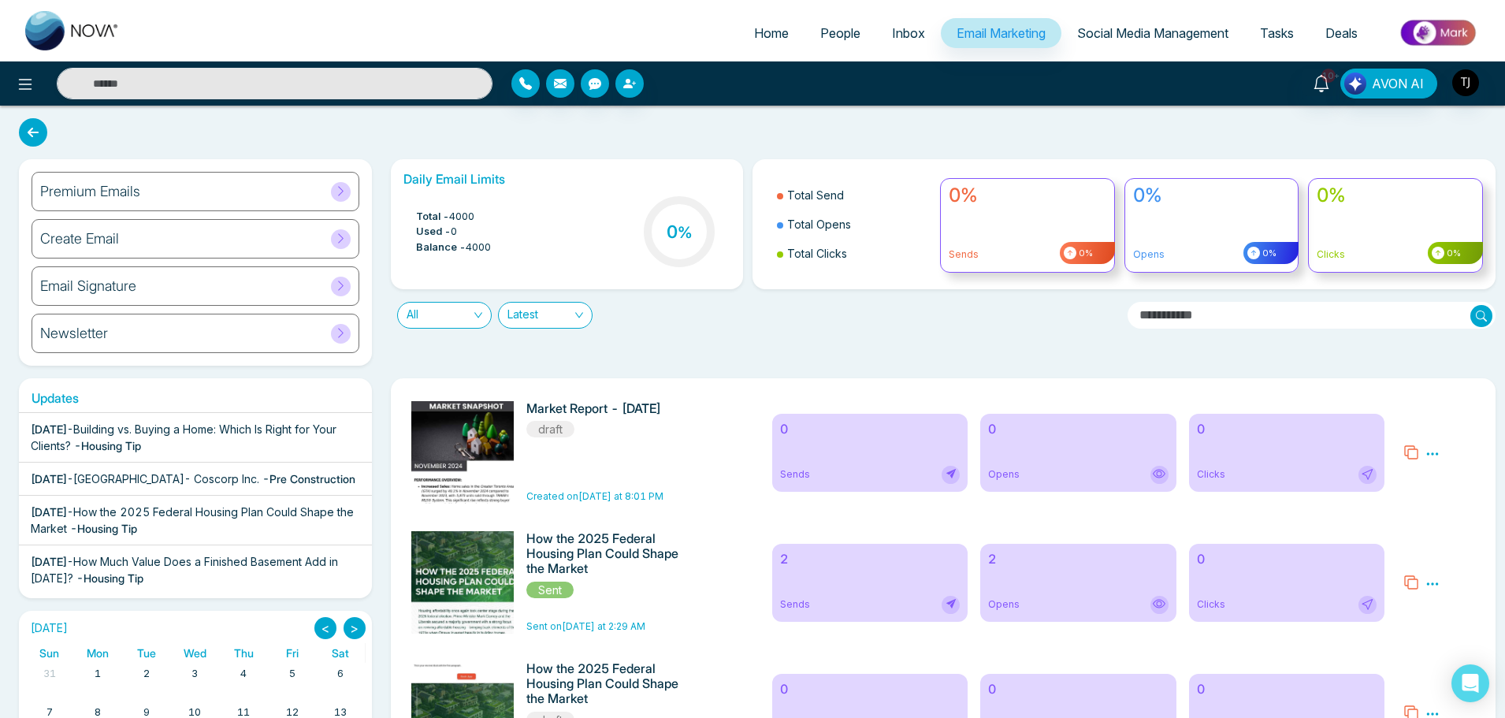
click at [1312, 314] on input "text" at bounding box center [1311, 315] width 369 height 27
click at [981, 317] on div "All Latest" at bounding box center [752, 308] width 743 height 39
click at [1458, 686] on div "Open Intercom Messenger" at bounding box center [1470, 684] width 42 height 42
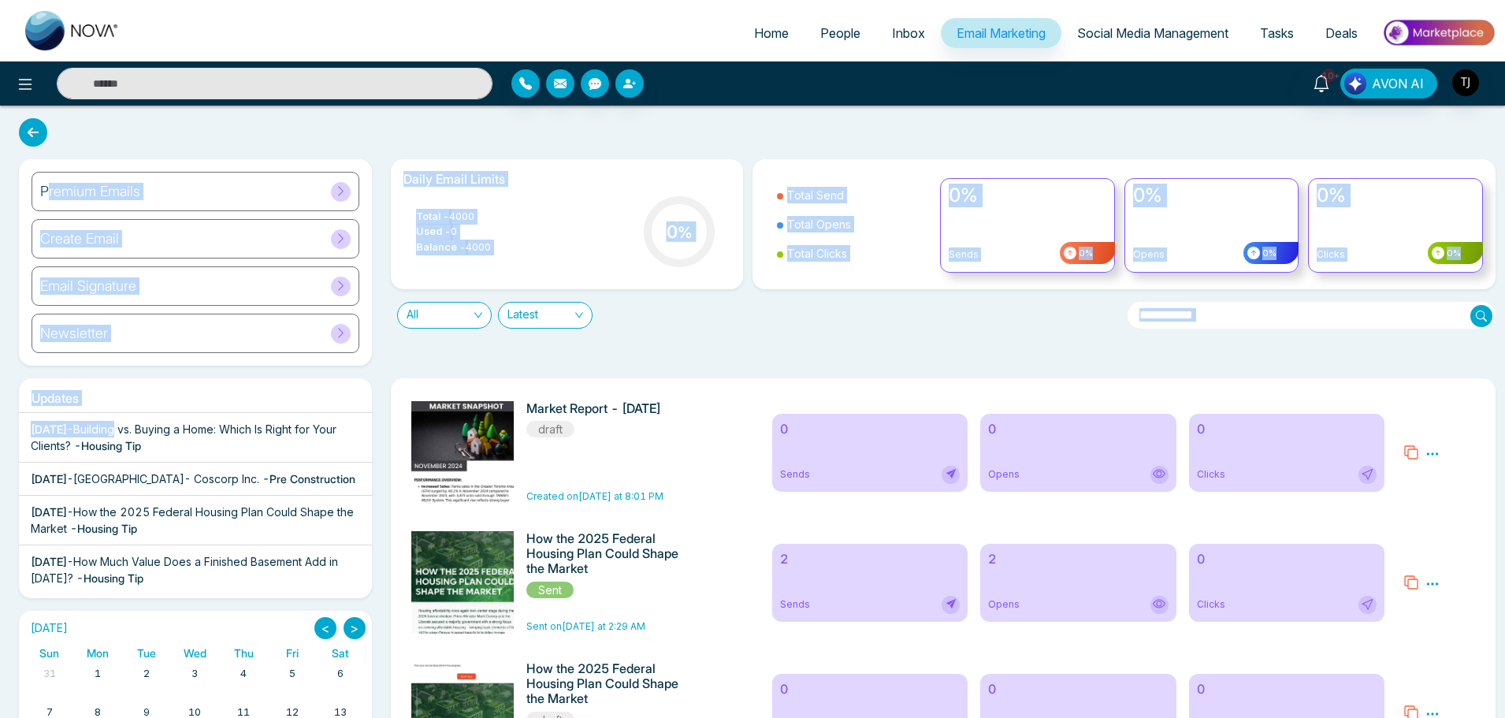
drag, startPoint x: 48, startPoint y: 199, endPoint x: 254, endPoint y: 569, distance: 423.5
